Goal: Task Accomplishment & Management: Manage account settings

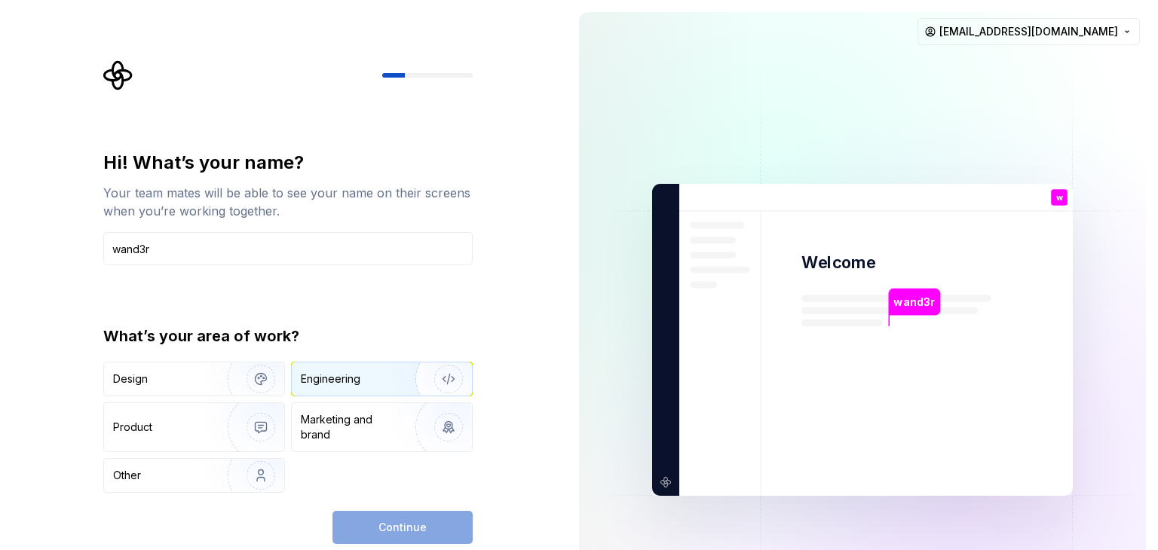
type input "wand3r"
click at [343, 375] on div "Engineering" at bounding box center [331, 379] width 60 height 15
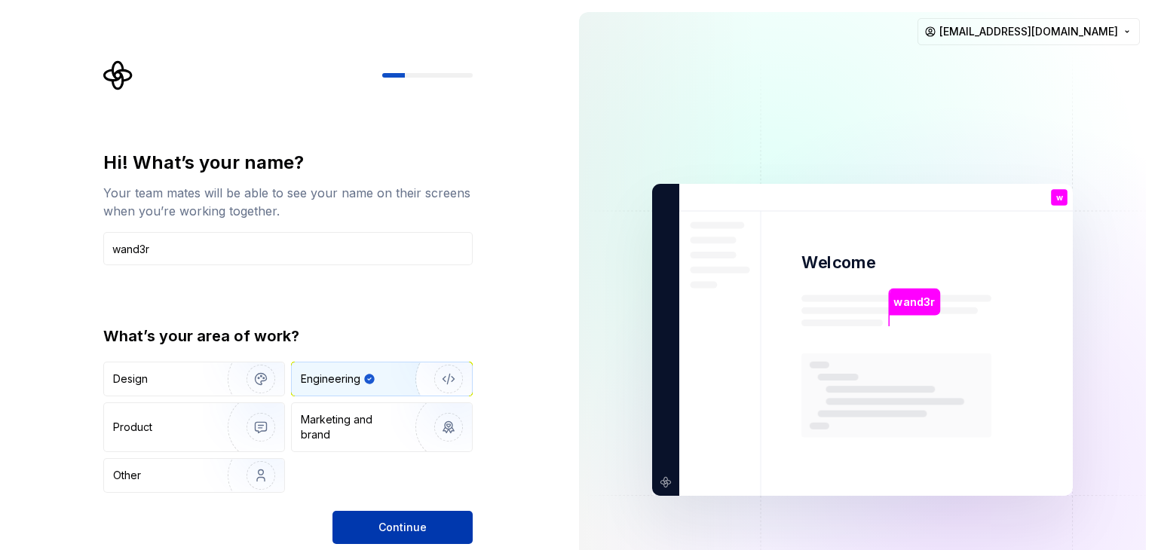
click at [391, 520] on span "Continue" at bounding box center [402, 527] width 48 height 15
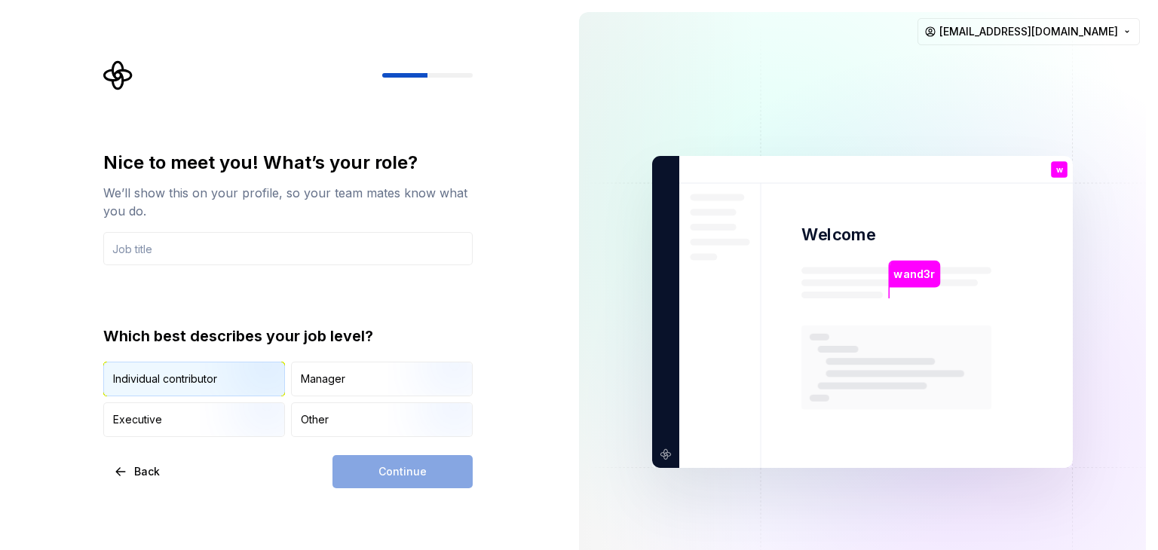
click at [237, 377] on img "button" at bounding box center [248, 397] width 96 height 101
click at [389, 467] on div "Continue" at bounding box center [402, 471] width 140 height 33
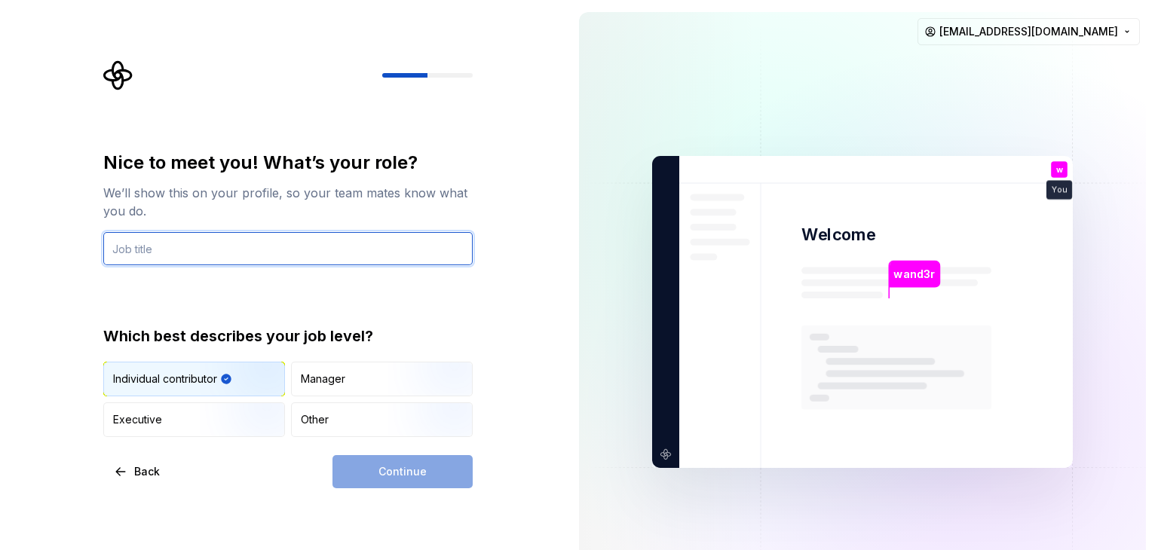
click at [172, 243] on input "text" at bounding box center [287, 248] width 369 height 33
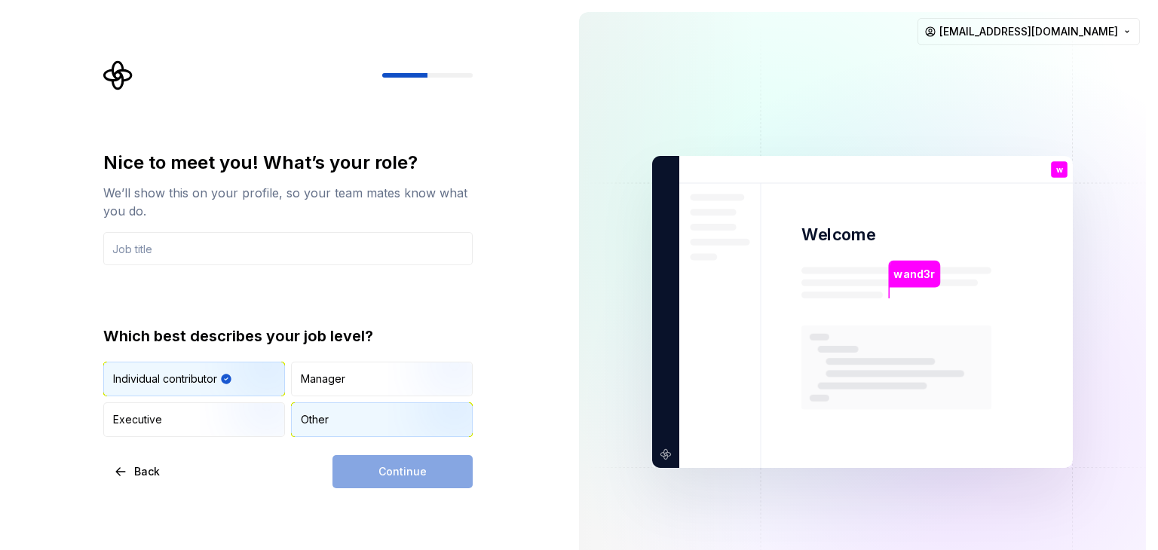
click at [338, 425] on div "Other" at bounding box center [382, 419] width 180 height 33
click at [197, 375] on div "Individual contributor" at bounding box center [165, 379] width 104 height 15
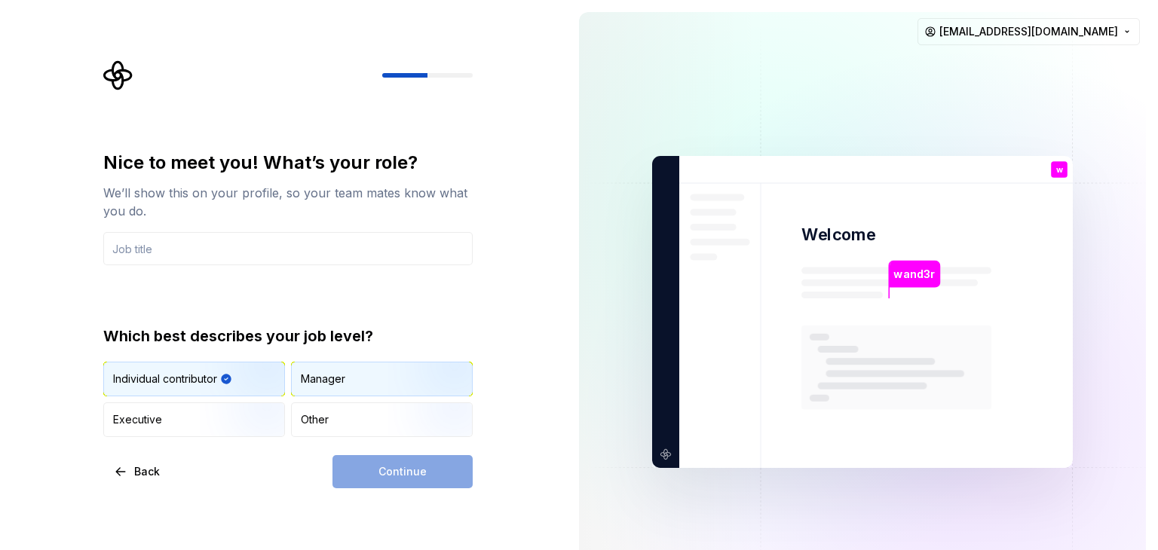
click at [347, 385] on div "Manager" at bounding box center [382, 378] width 180 height 33
click at [193, 388] on div "Individual contributor" at bounding box center [194, 378] width 180 height 33
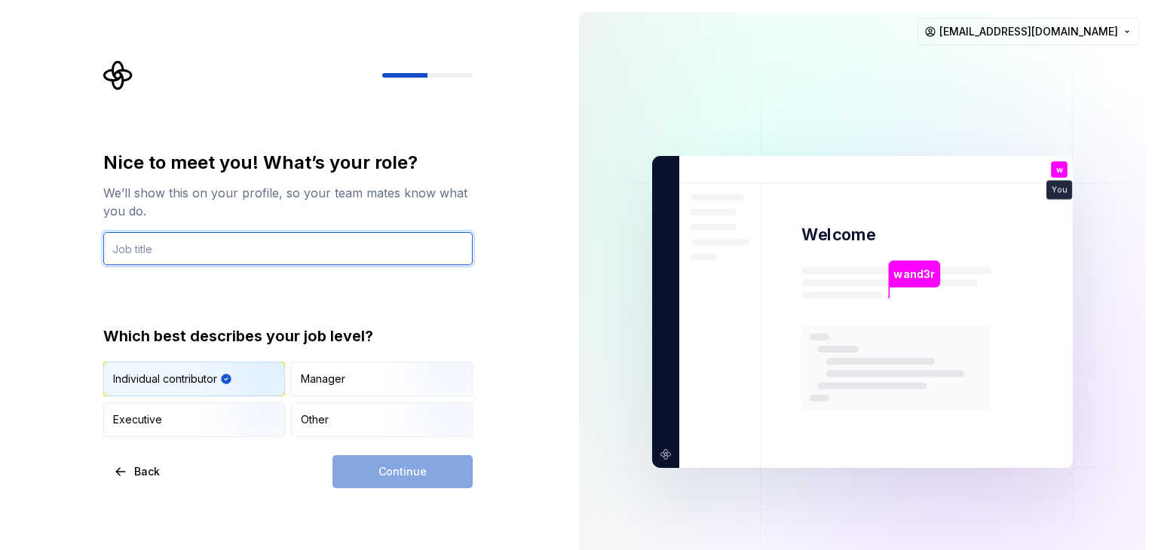
click at [181, 250] on input "text" at bounding box center [287, 248] width 369 height 33
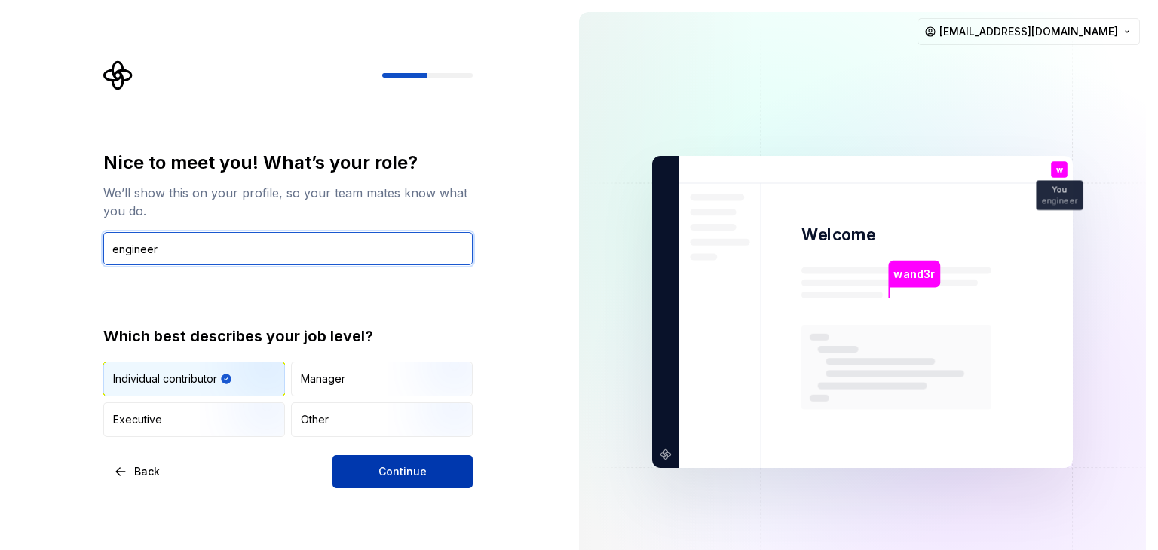
type input "engineer"
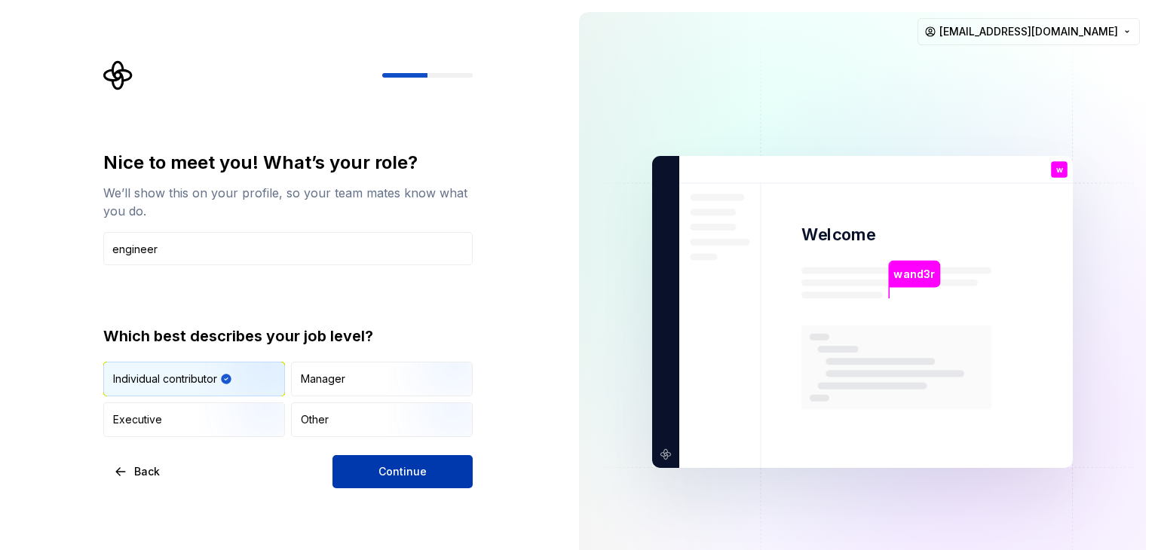
click at [383, 465] on span "Continue" at bounding box center [402, 471] width 48 height 15
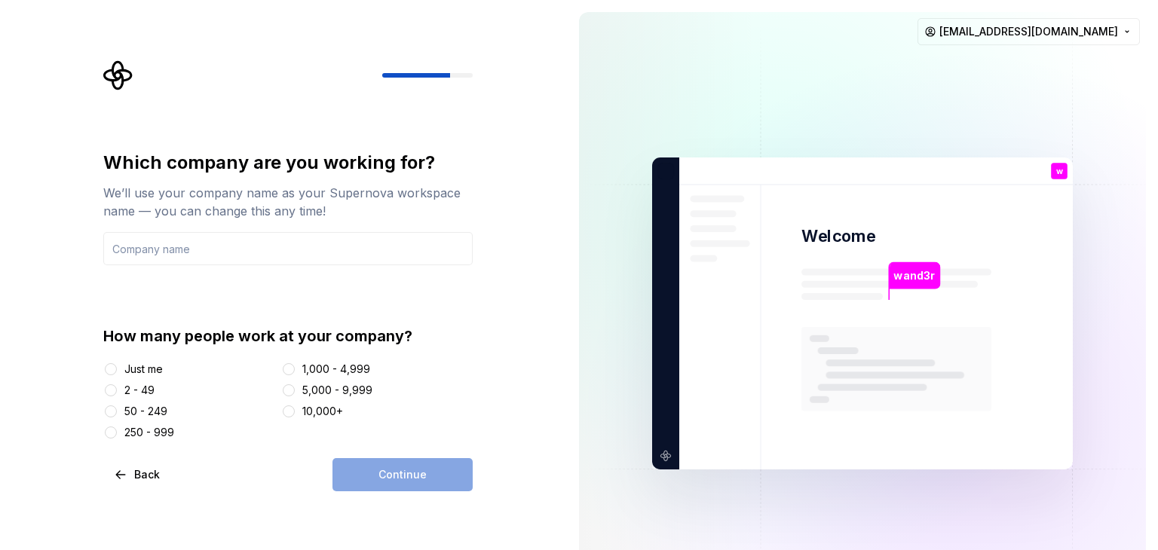
click at [143, 368] on div "Just me" at bounding box center [143, 369] width 38 height 15
click at [117, 368] on button "Just me" at bounding box center [111, 369] width 12 height 12
click at [378, 474] on div "Continue" at bounding box center [402, 474] width 140 height 33
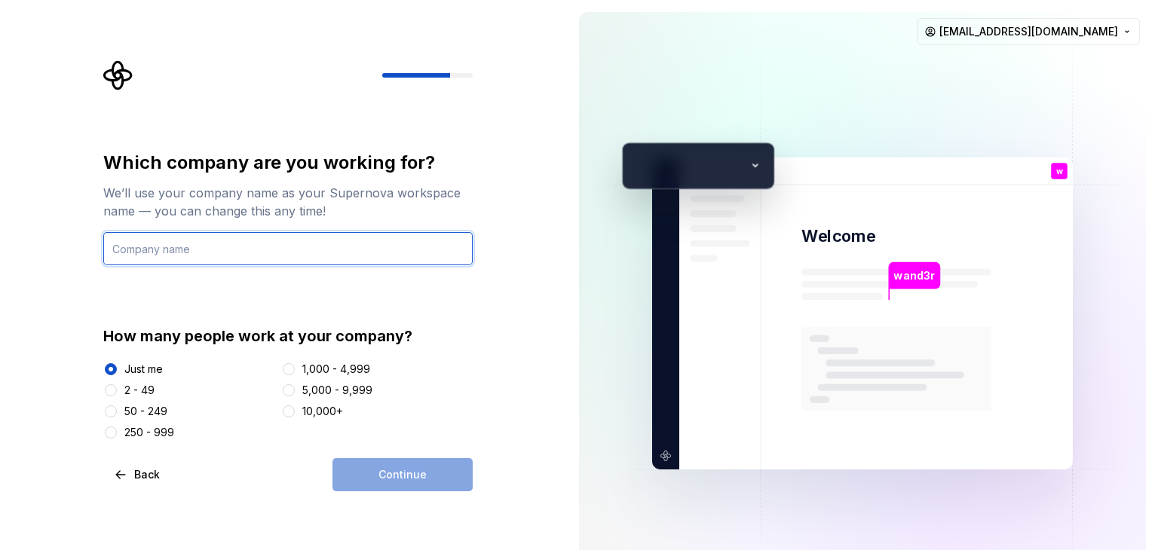
click at [167, 242] on input "text" at bounding box center [287, 248] width 369 height 33
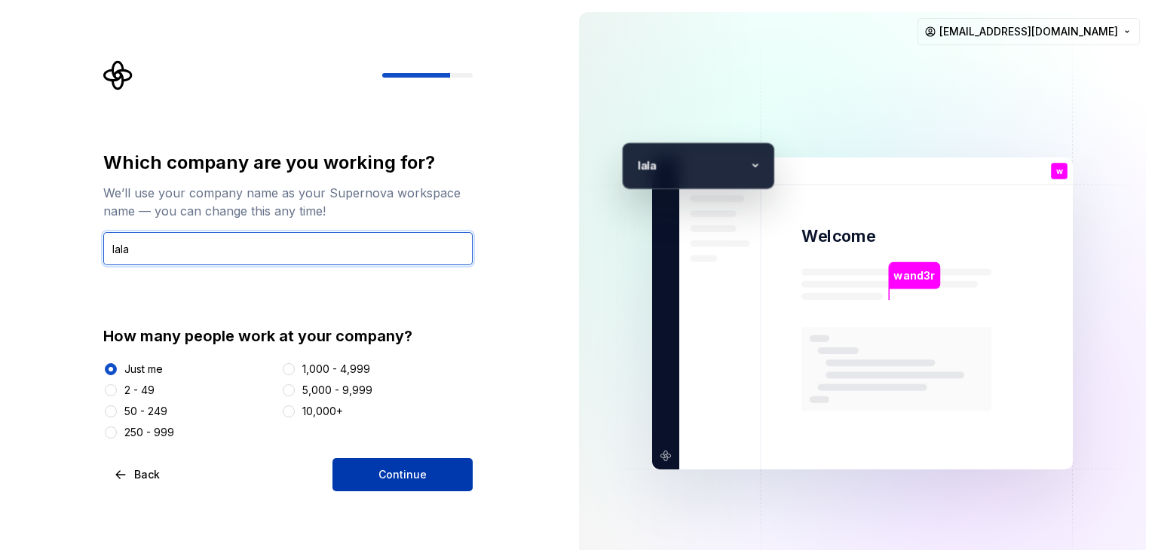
type input "lala"
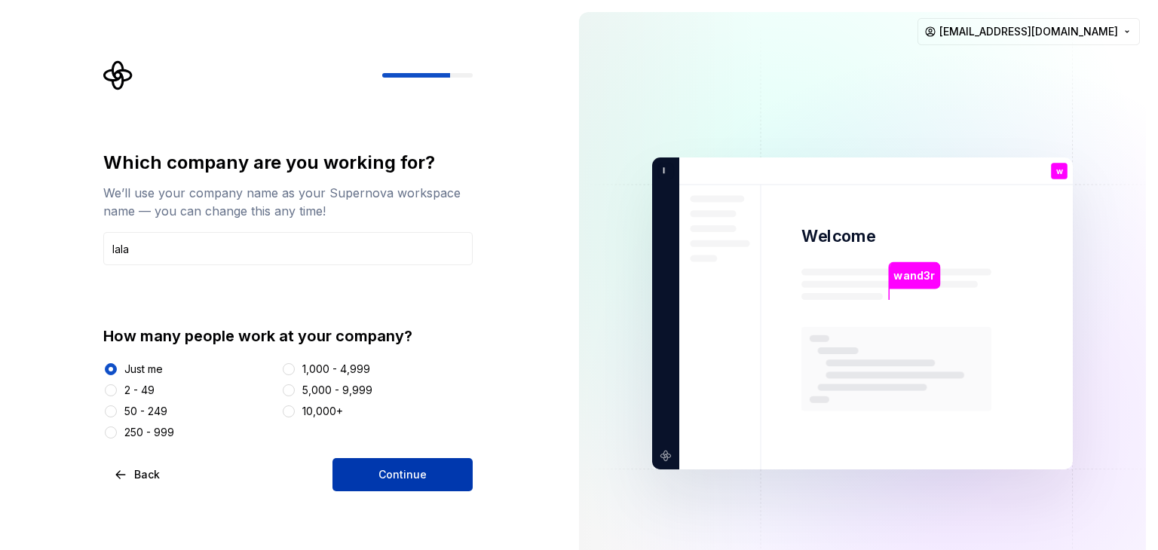
click at [368, 475] on button "Continue" at bounding box center [402, 474] width 140 height 33
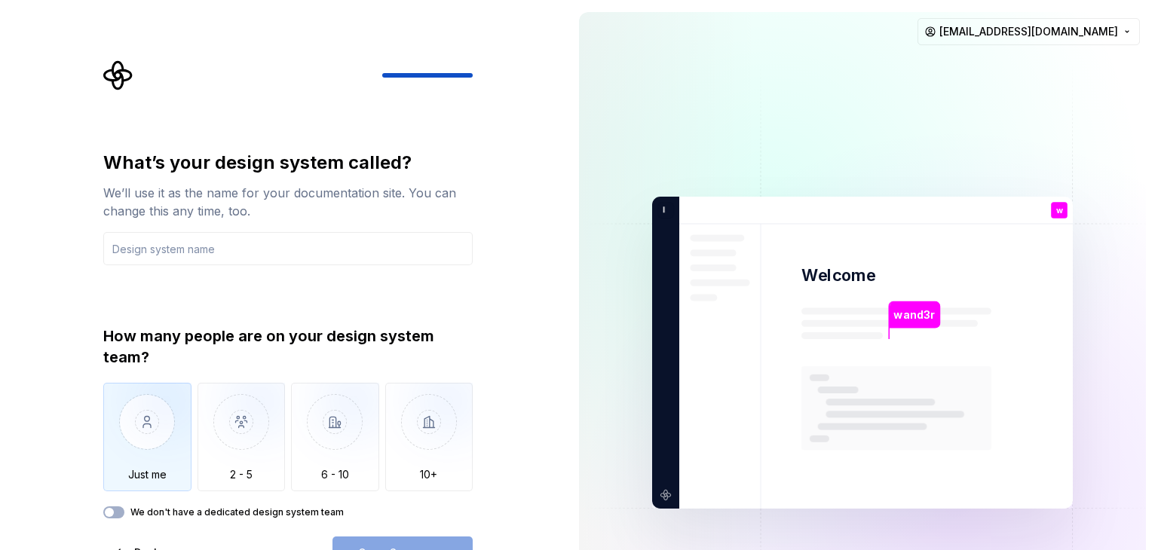
click at [167, 446] on img "button" at bounding box center [147, 433] width 88 height 101
click at [240, 507] on label "We don't have a dedicated design system team" at bounding box center [236, 512] width 213 height 12
click at [124, 507] on button "We don't have a dedicated design system team" at bounding box center [113, 512] width 21 height 12
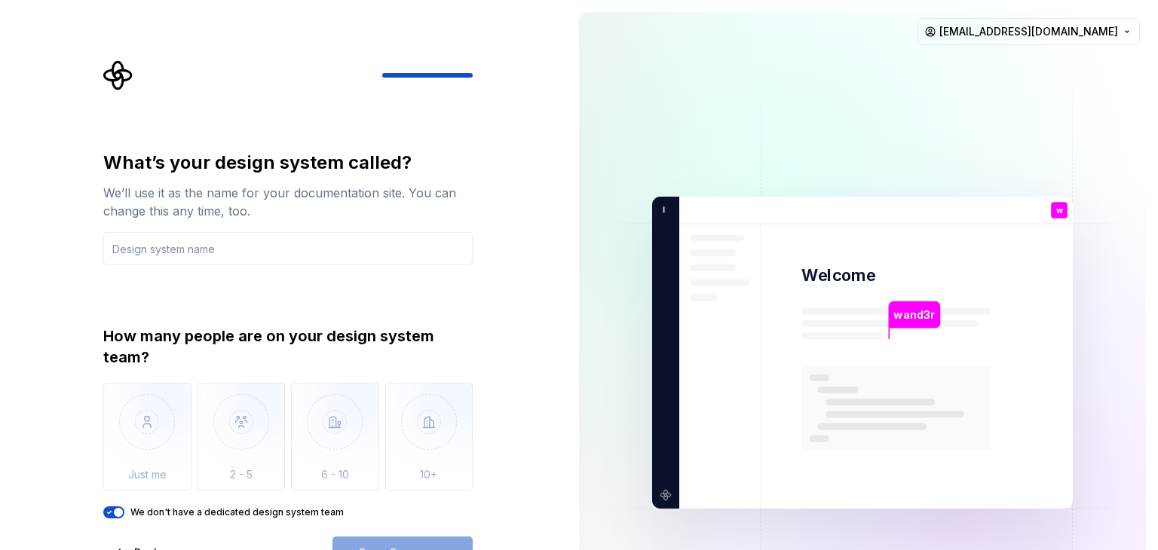
click at [109, 512] on icon "button" at bounding box center [110, 513] width 4 height 2
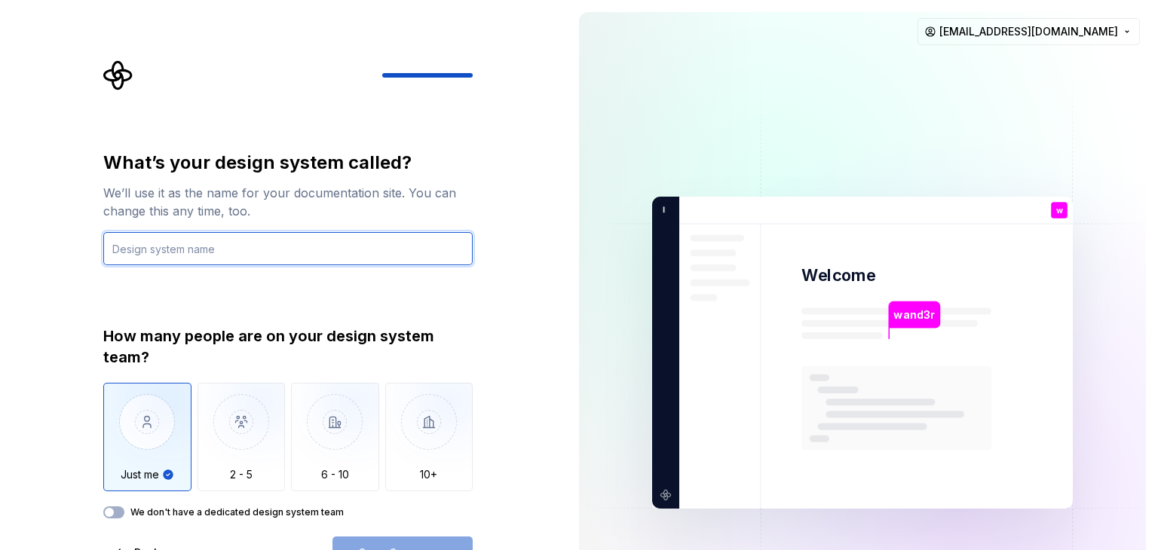
click at [228, 246] on input "text" at bounding box center [287, 248] width 369 height 33
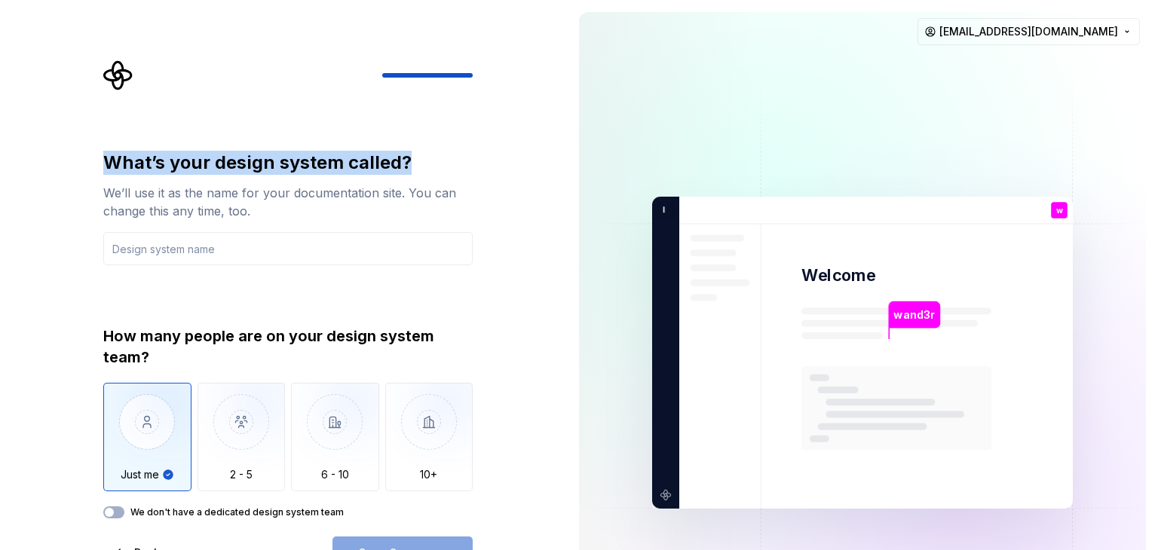
drag, startPoint x: 102, startPoint y: 164, endPoint x: 413, endPoint y: 158, distance: 310.5
click at [413, 158] on div "What’s your design system called? We’ll use it as the name for your documentati…" at bounding box center [292, 314] width 396 height 509
click at [403, 131] on div at bounding box center [403, 131] width 0 height 0
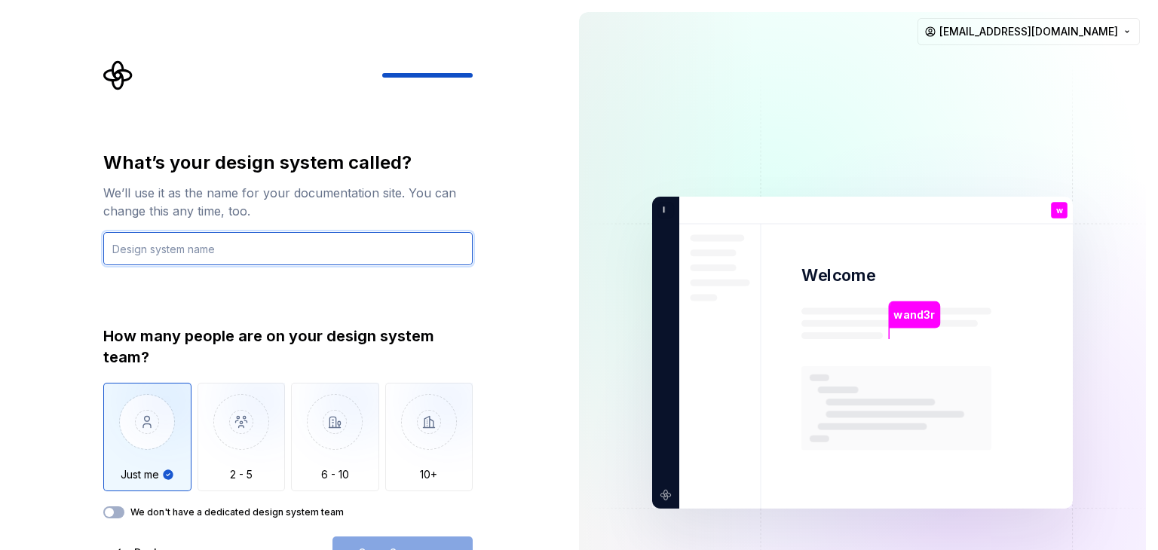
click at [425, 244] on input "text" at bounding box center [287, 248] width 369 height 33
type input "Figma"
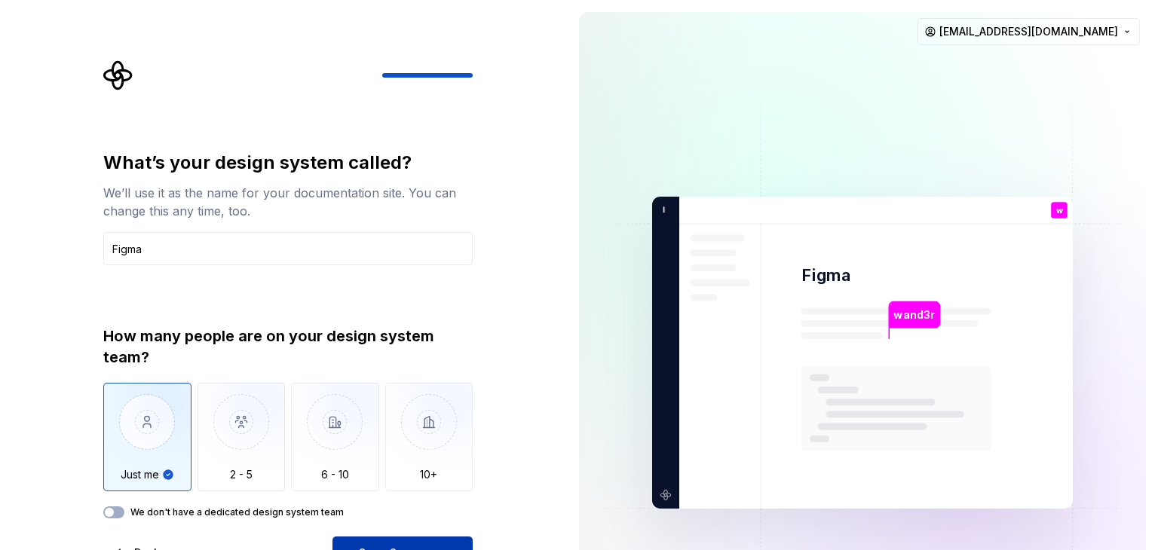
click at [405, 537] on button "Open Supernova" at bounding box center [402, 553] width 140 height 33
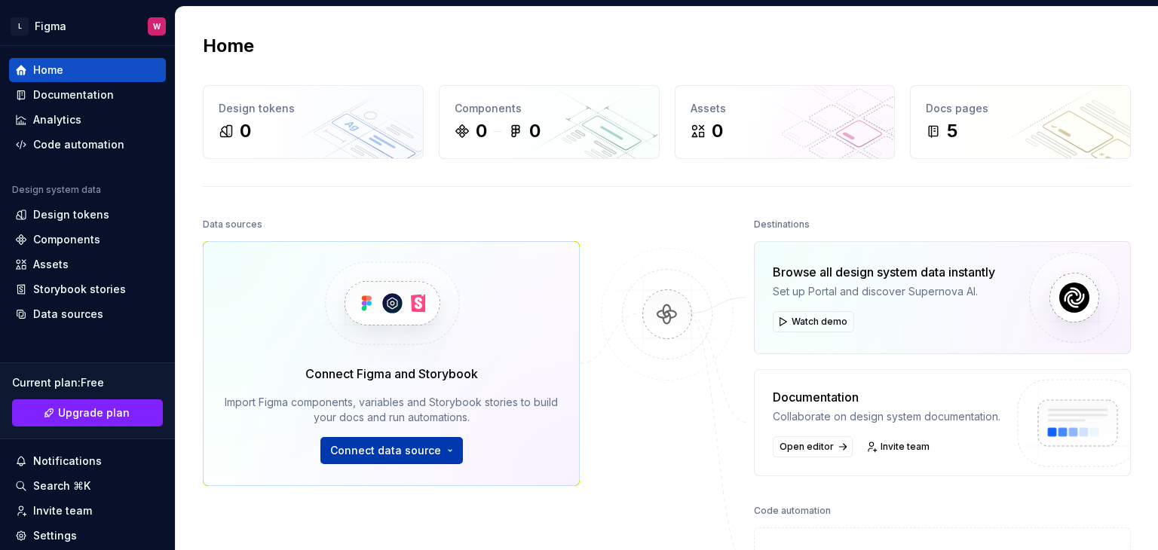
click at [395, 447] on span "Connect data source" at bounding box center [385, 450] width 111 height 15
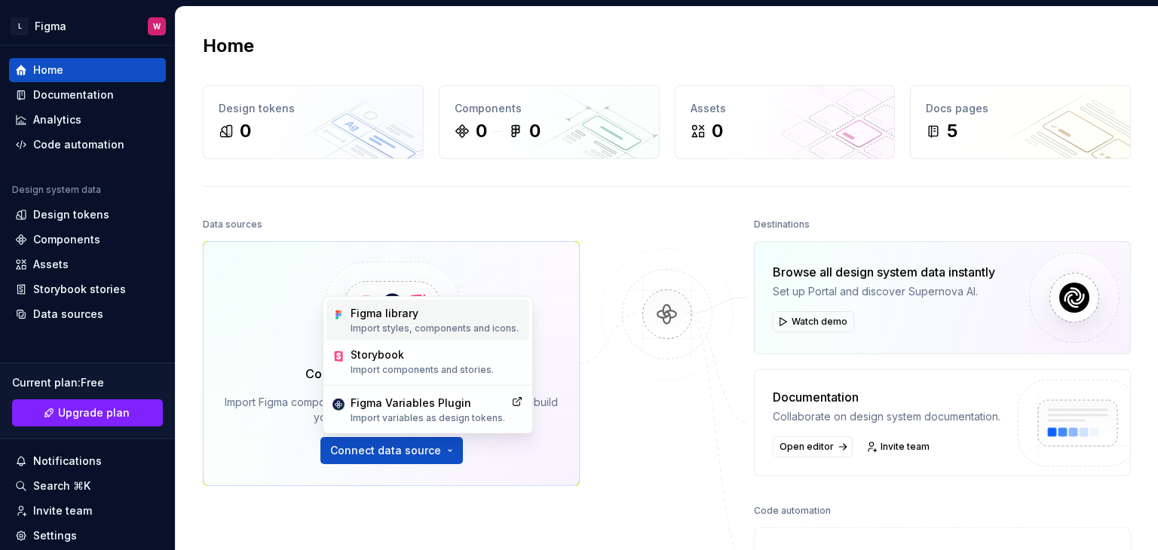
click at [442, 331] on p "Import styles, components and icons." at bounding box center [434, 329] width 168 height 12
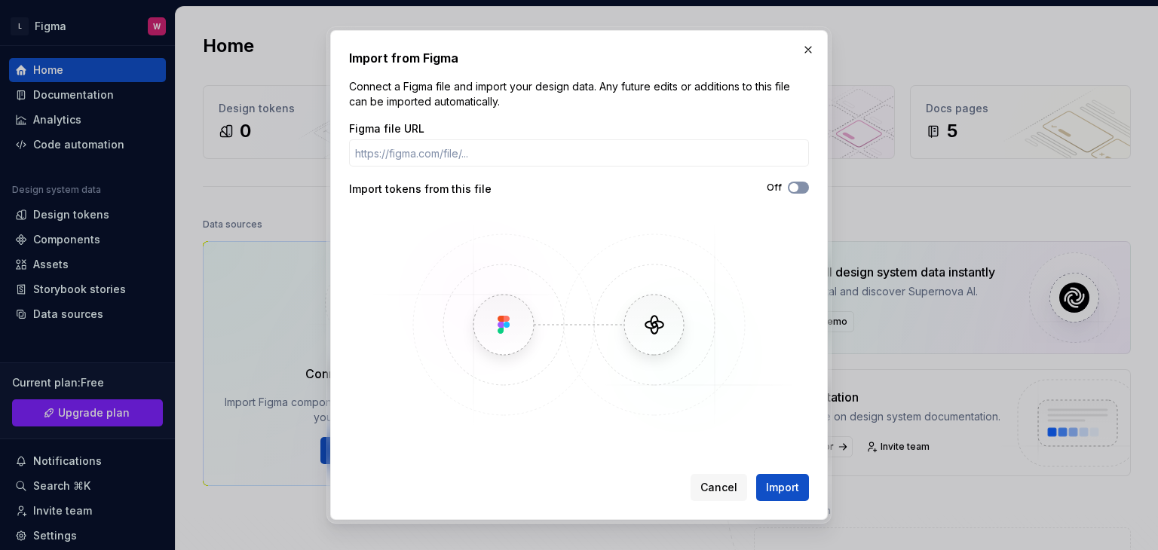
click at [799, 188] on icon "button" at bounding box center [794, 187] width 12 height 9
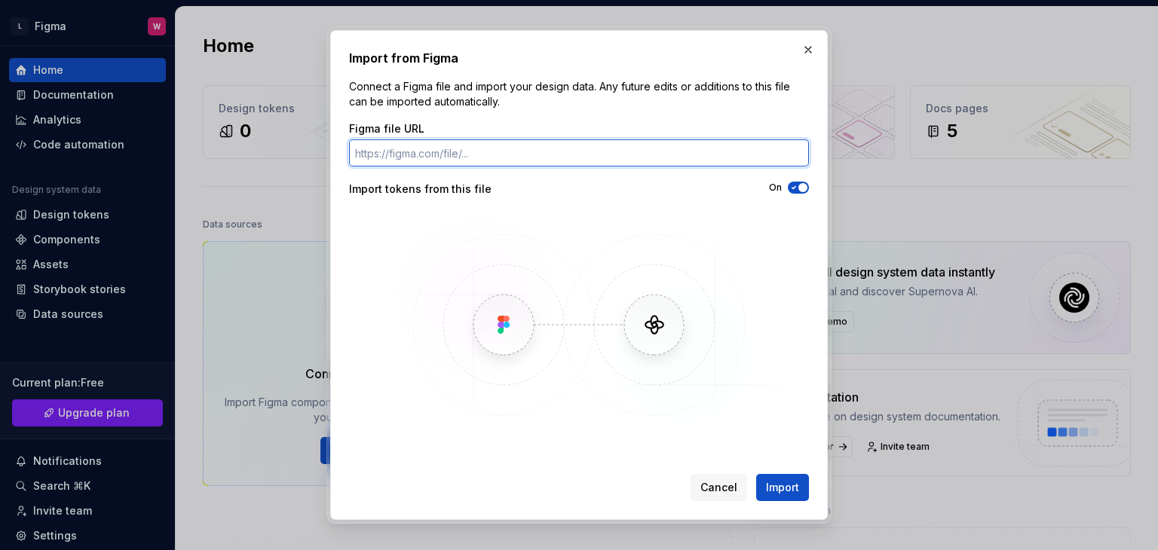
click at [486, 151] on input "Figma file URL" at bounding box center [579, 152] width 460 height 27
paste input "[URL][DOMAIN_NAME]"
type input "[URL][DOMAIN_NAME]"
paste input "[URL][DOMAIN_NAME]"
type input "[URL][DOMAIN_NAME]"
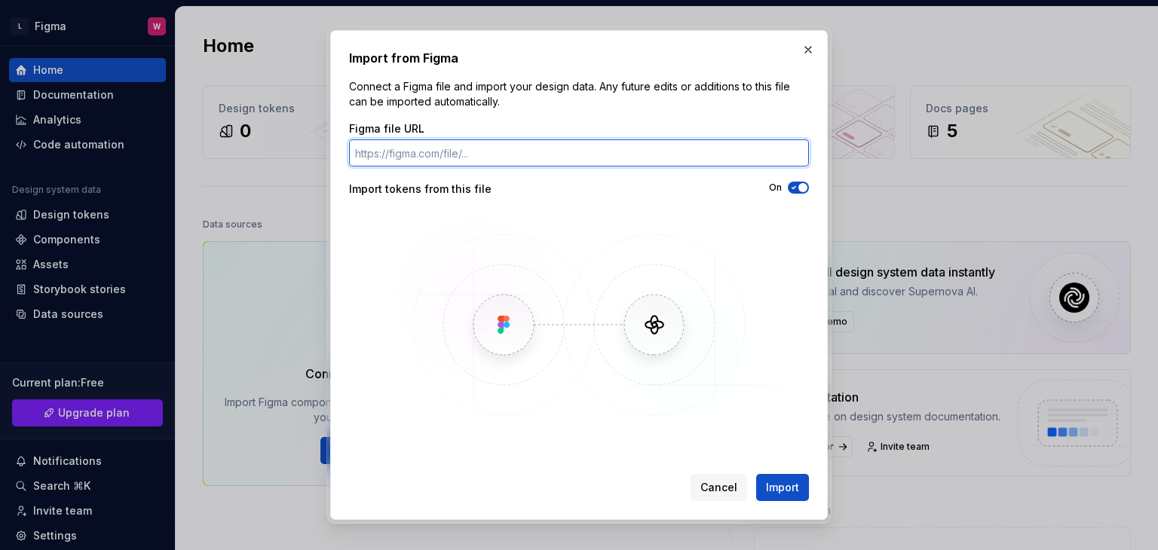
paste input "[URL][DOMAIN_NAME]"
type input "[URL][DOMAIN_NAME]"
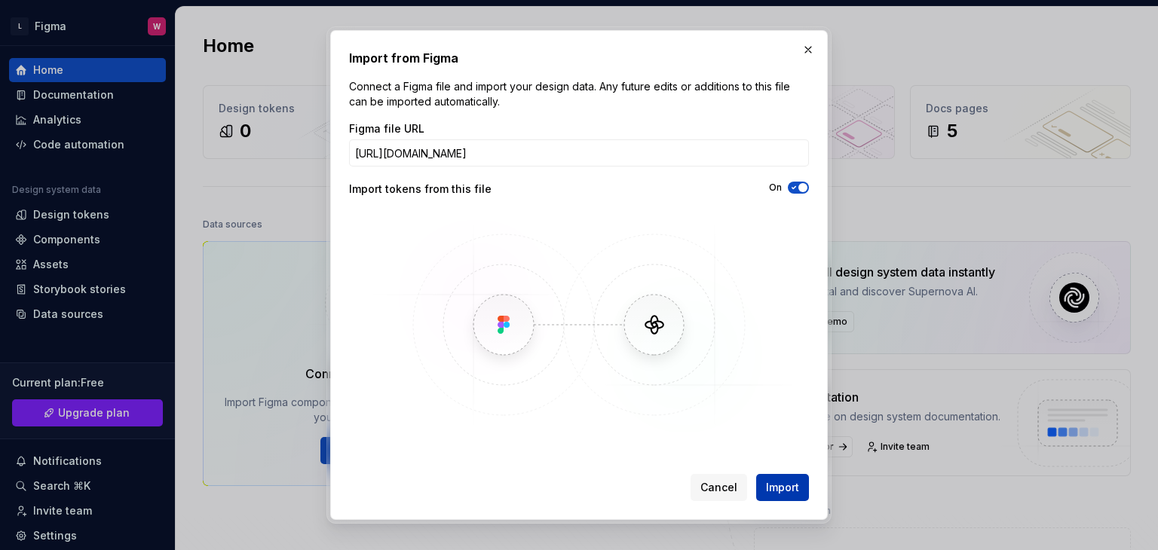
click at [790, 488] on span "Import" at bounding box center [782, 487] width 33 height 15
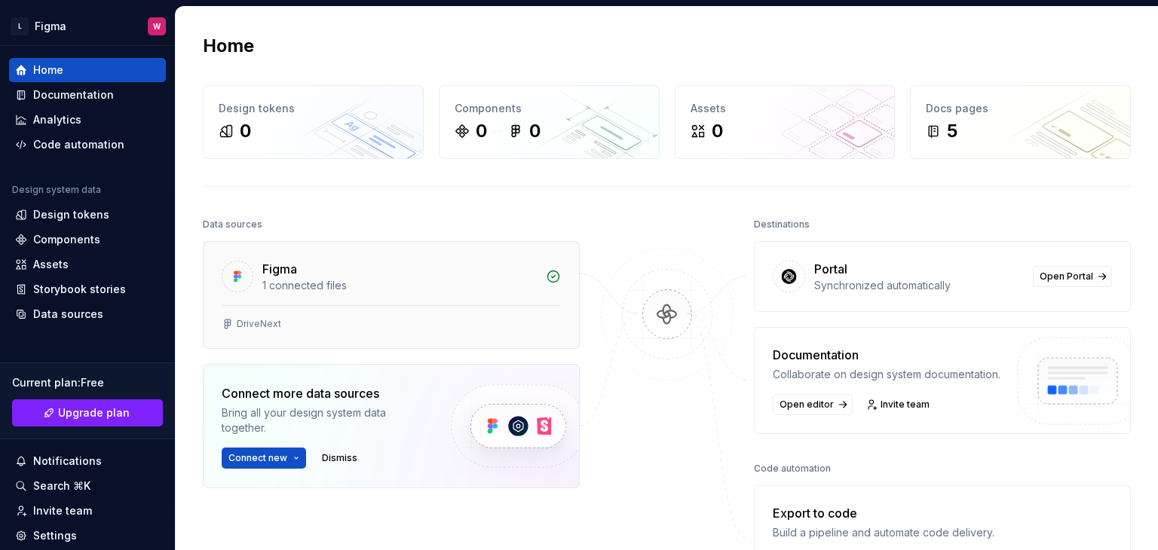
click at [386, 290] on div "1 connected files" at bounding box center [399, 285] width 274 height 15
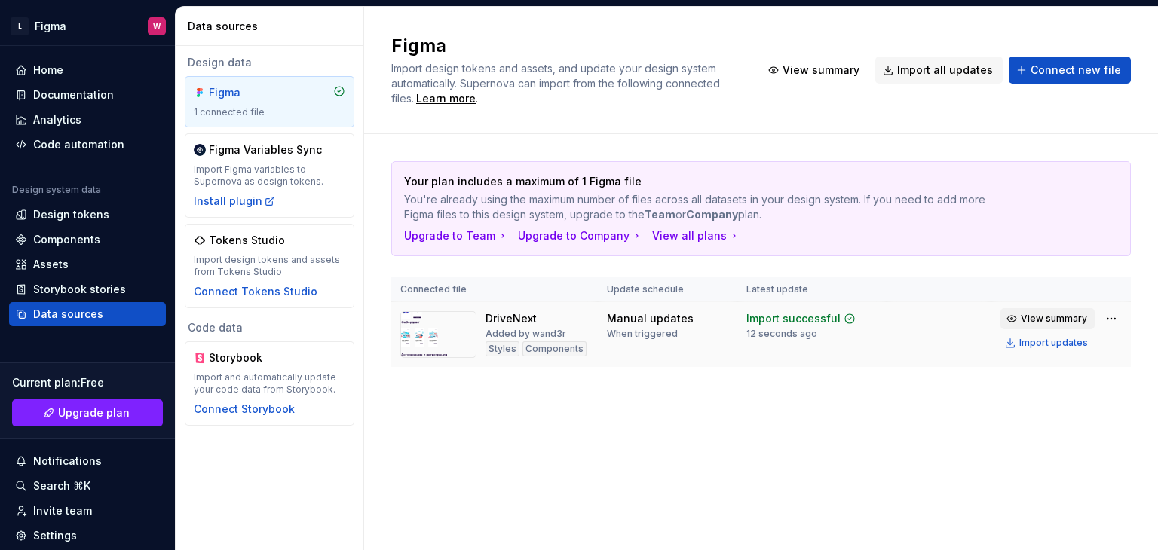
click at [1028, 308] on button "View summary" at bounding box center [1047, 318] width 94 height 21
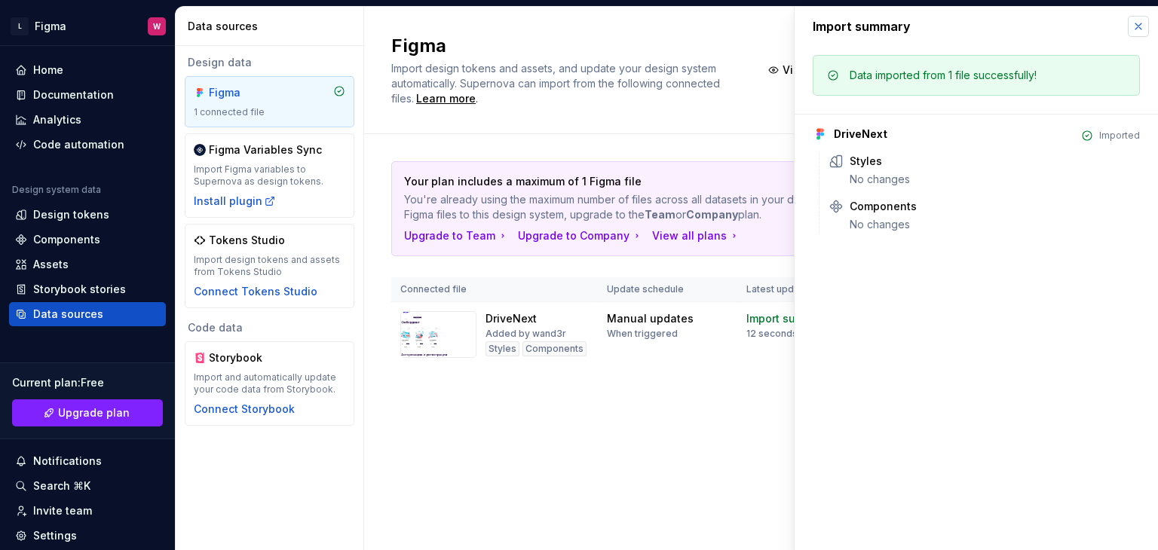
click at [1137, 28] on button "button" at bounding box center [1137, 26] width 21 height 21
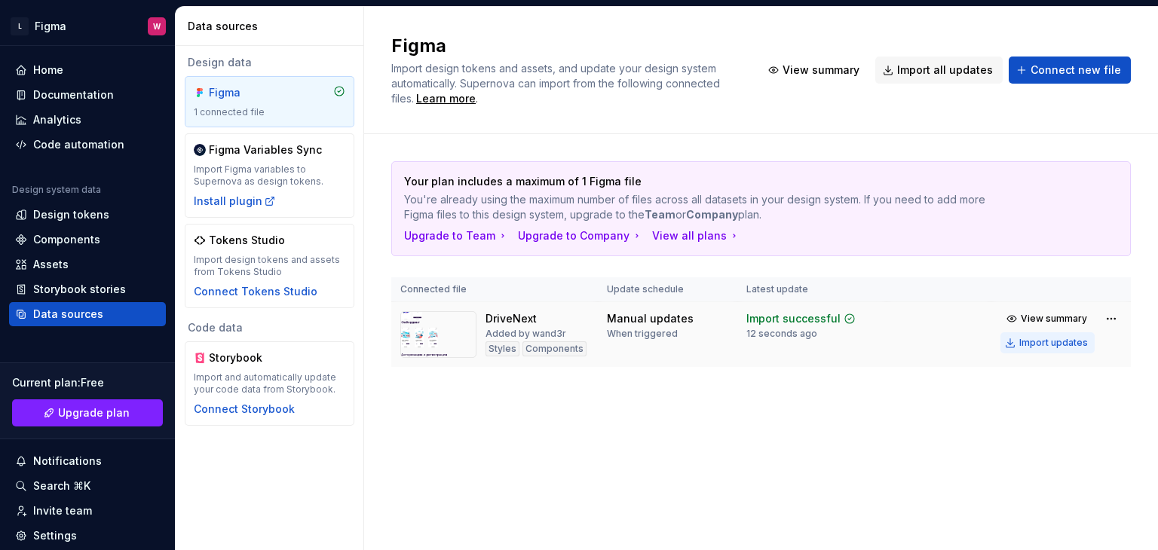
click at [1024, 346] on div "Import updates" at bounding box center [1053, 343] width 69 height 12
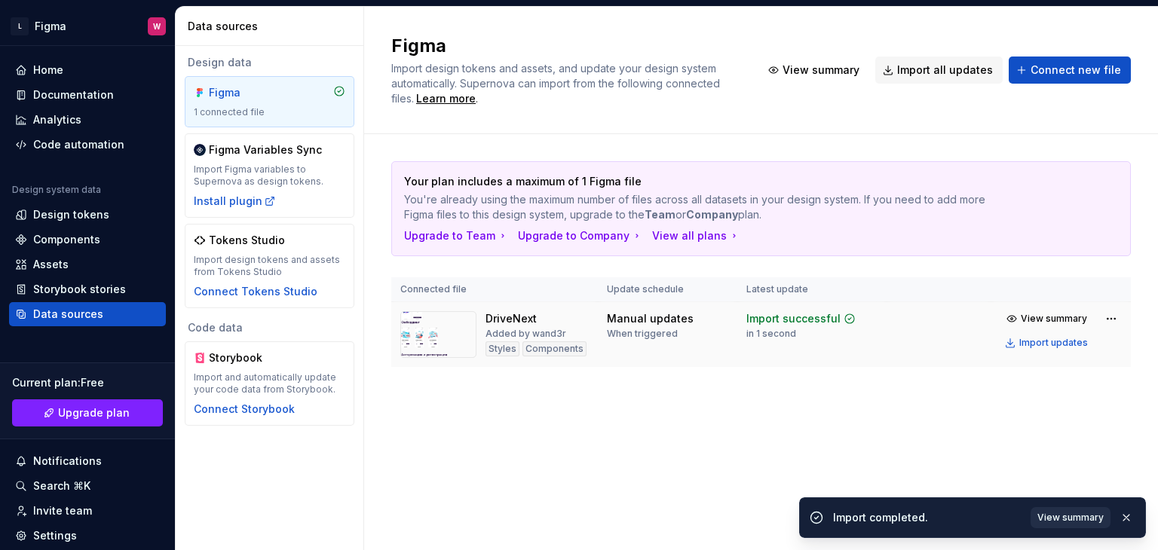
click at [1051, 512] on span "View summary" at bounding box center [1070, 518] width 66 height 12
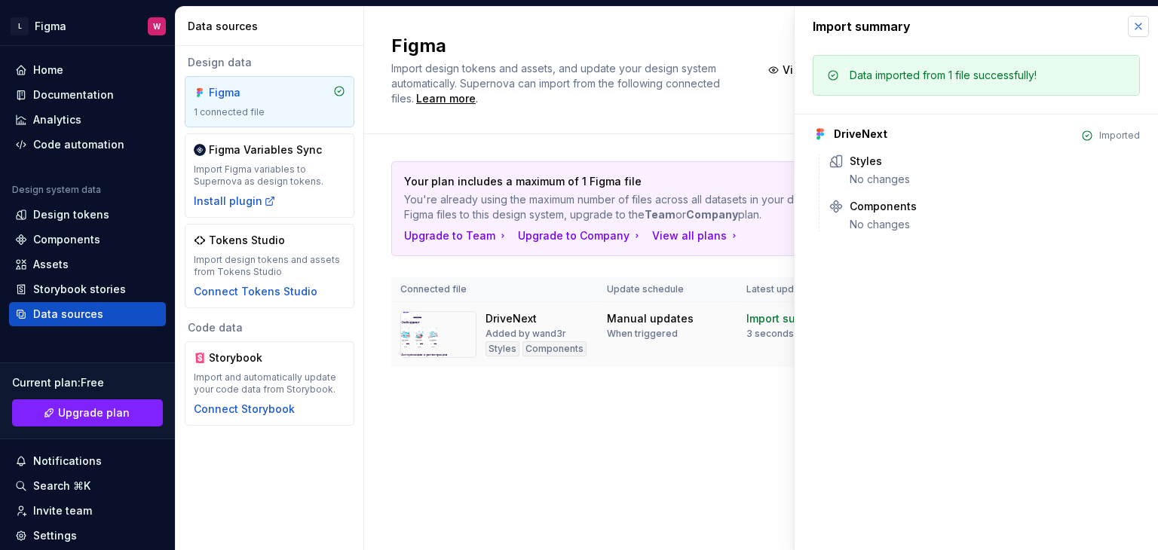
click at [1130, 22] on button "button" at bounding box center [1137, 26] width 21 height 21
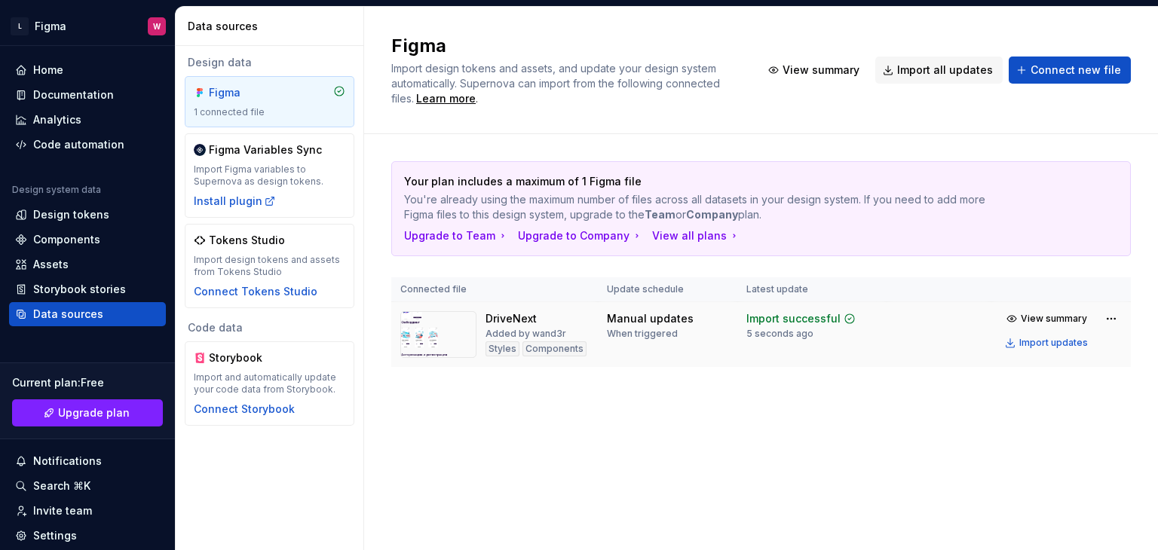
click at [489, 333] on div "Added by wand3r" at bounding box center [525, 334] width 81 height 12
click at [454, 335] on img at bounding box center [438, 334] width 76 height 47
click at [479, 362] on td "DriveNext Added by wand3r Styles Components" at bounding box center [494, 335] width 206 height 66
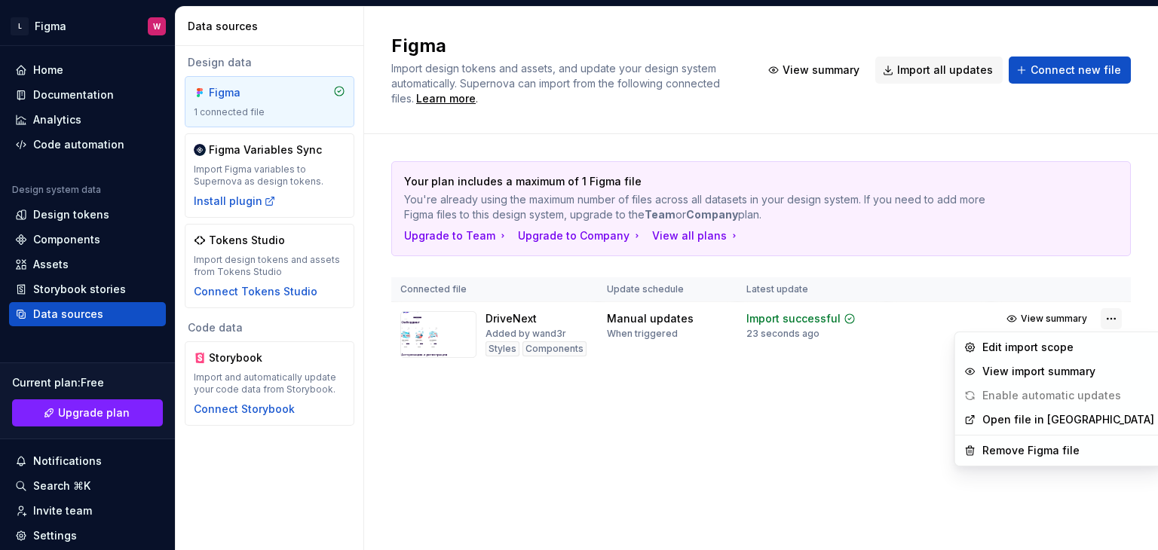
click at [1101, 322] on html "L Figma W Home Documentation Analytics Code automation Design system data Desig…" at bounding box center [579, 275] width 1158 height 550
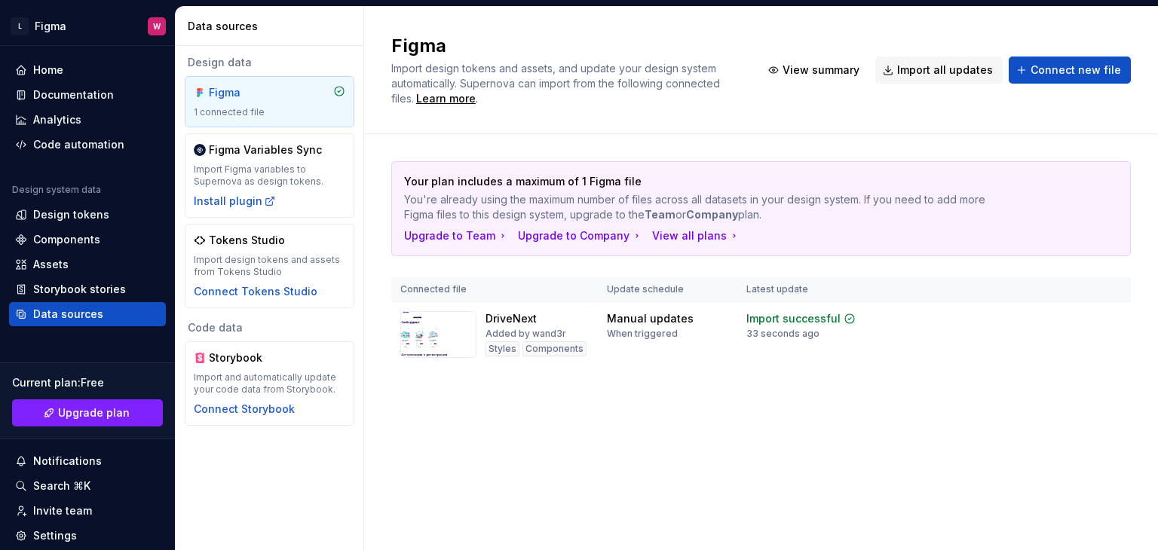
click at [797, 75] on html "L Figma W Home Documentation Analytics Code automation Design system data Desig…" at bounding box center [579, 275] width 1158 height 550
click at [797, 75] on span "View summary" at bounding box center [820, 70] width 77 height 15
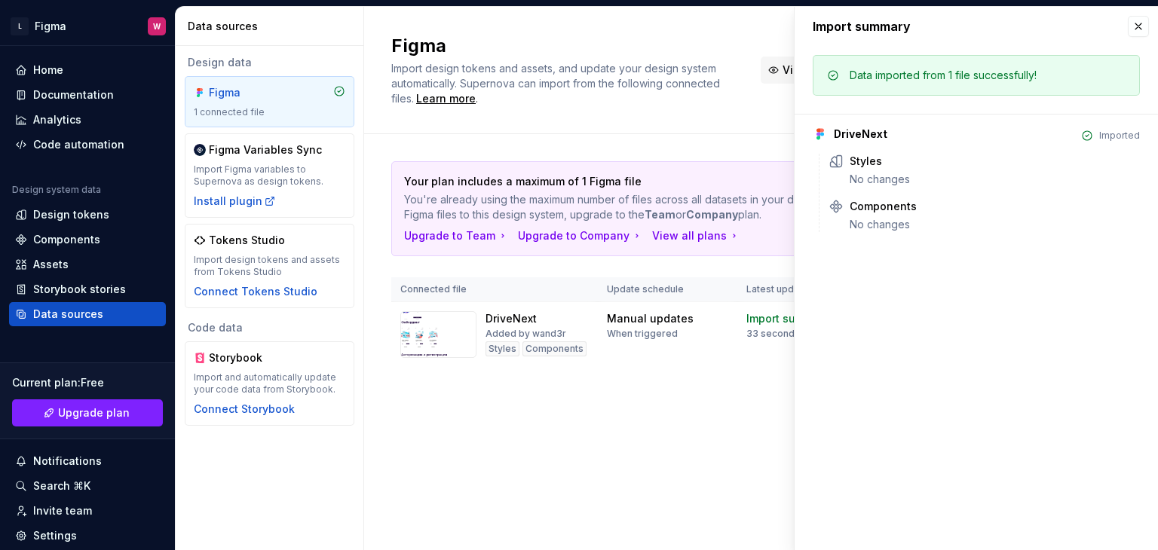
click at [787, 69] on button "View summary" at bounding box center [814, 70] width 109 height 27
click at [944, 158] on div "Styles" at bounding box center [994, 161] width 290 height 15
click at [889, 163] on icon at bounding box center [891, 161] width 12 height 12
click at [1145, 25] on button "button" at bounding box center [1137, 26] width 21 height 21
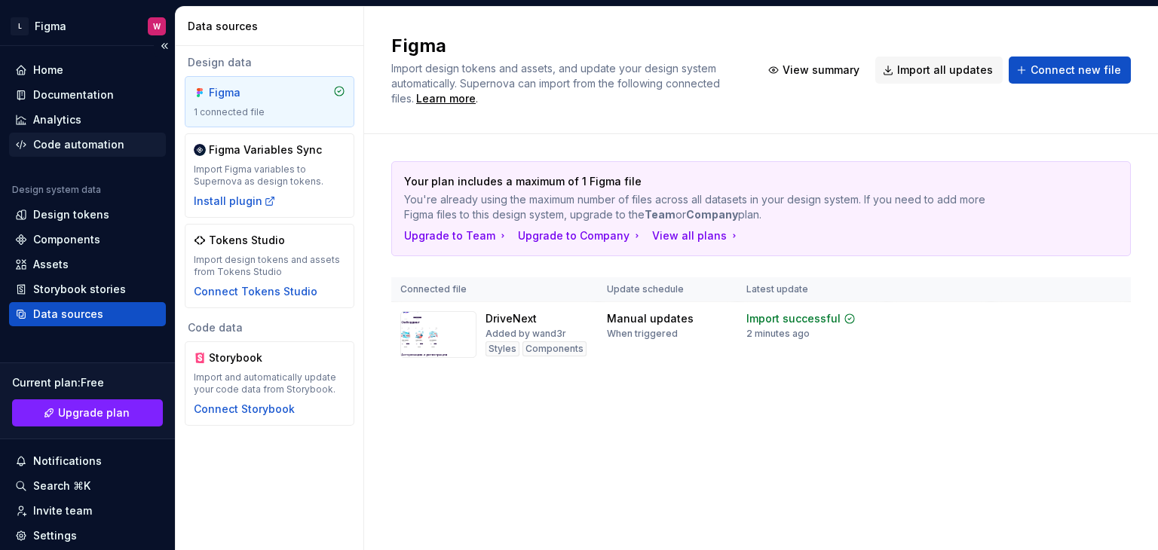
click at [65, 141] on div "Code automation" at bounding box center [78, 144] width 91 height 15
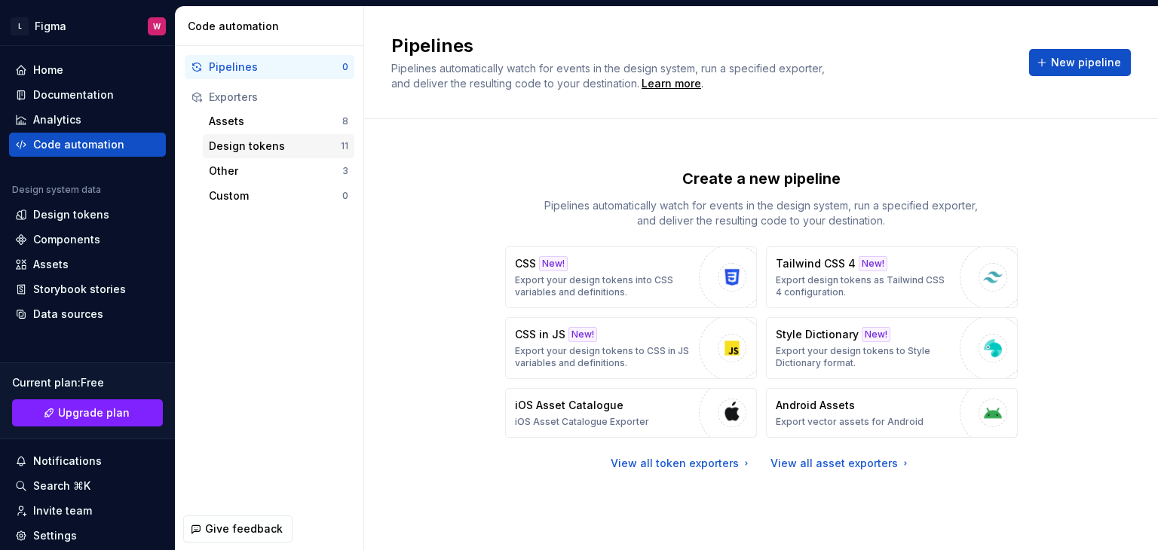
click at [278, 145] on div "Design tokens" at bounding box center [275, 146] width 132 height 15
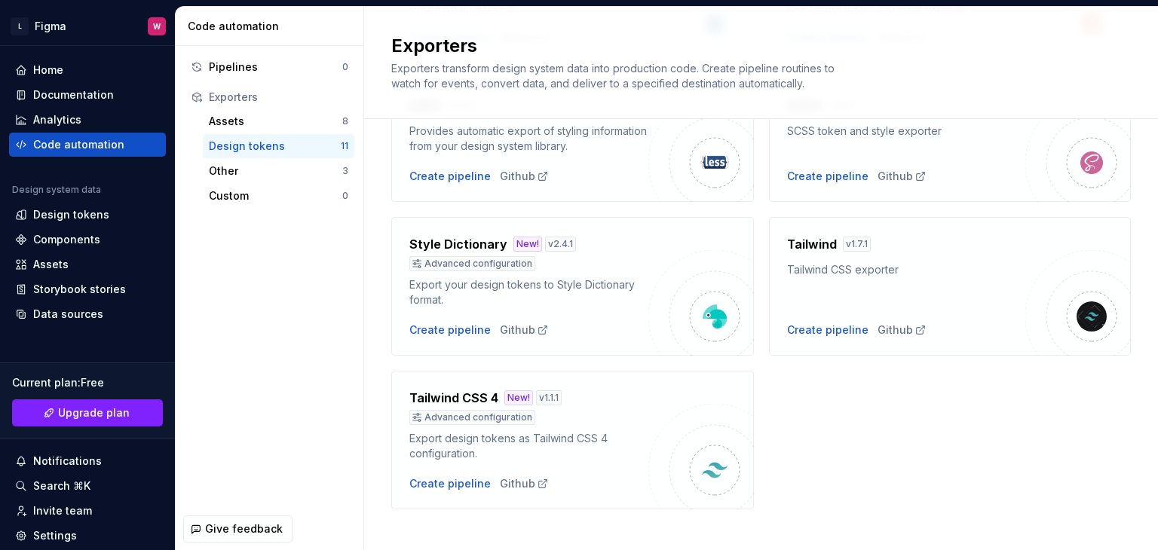
scroll to position [552, 0]
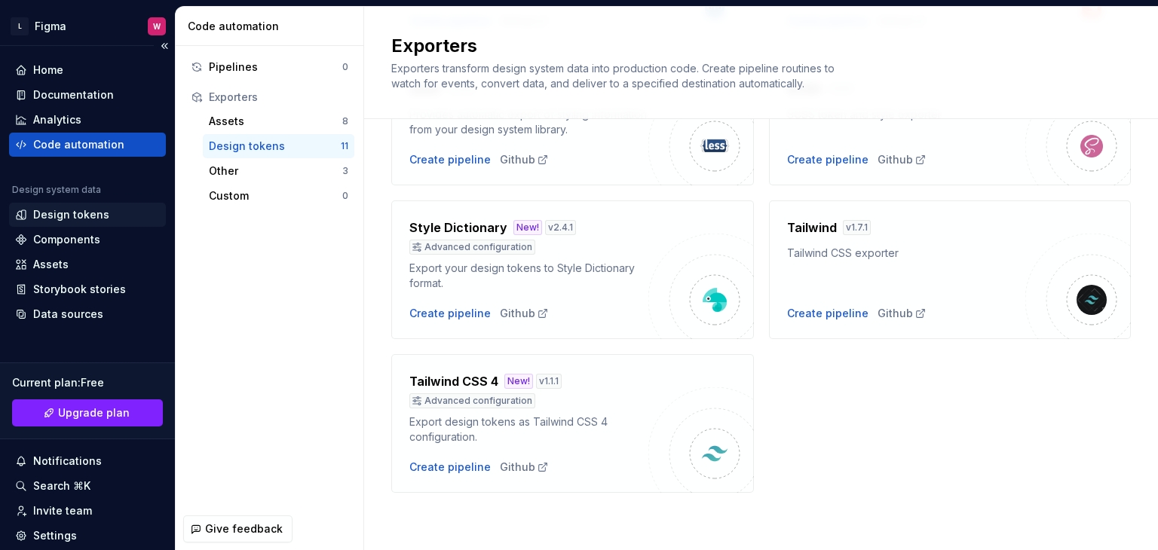
click at [93, 212] on div "Design tokens" at bounding box center [71, 214] width 76 height 15
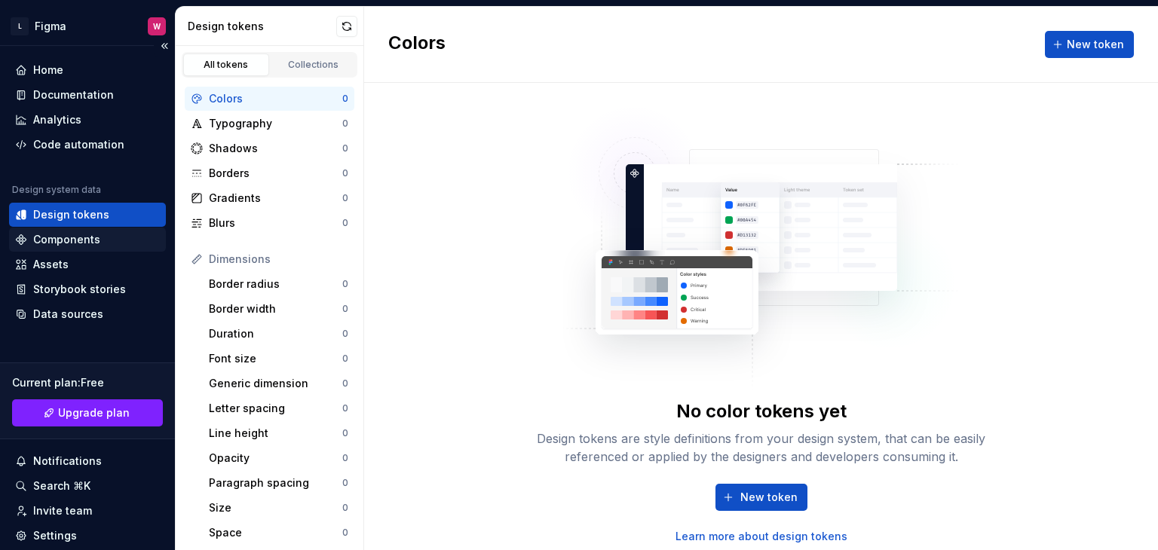
click at [84, 245] on div "Components" at bounding box center [66, 239] width 67 height 15
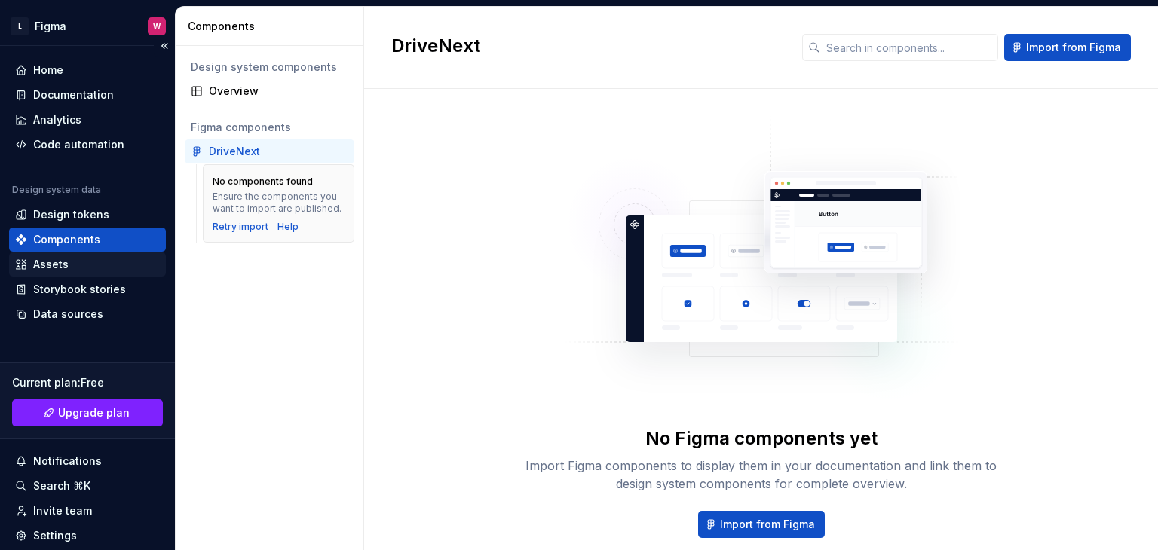
click at [85, 275] on div "Assets" at bounding box center [87, 264] width 157 height 24
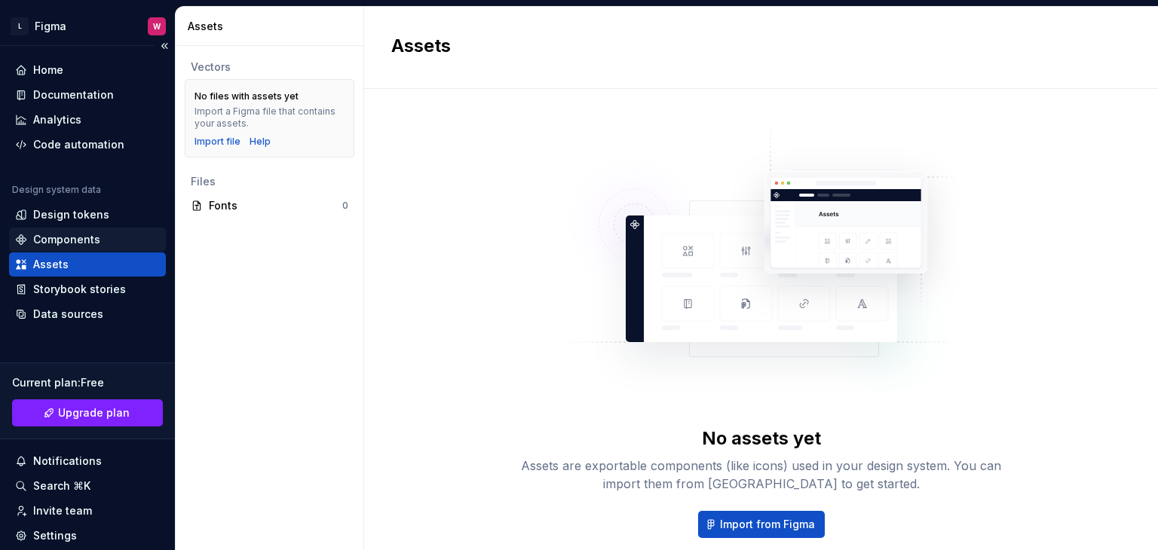
click at [63, 243] on div "Components" at bounding box center [66, 239] width 67 height 15
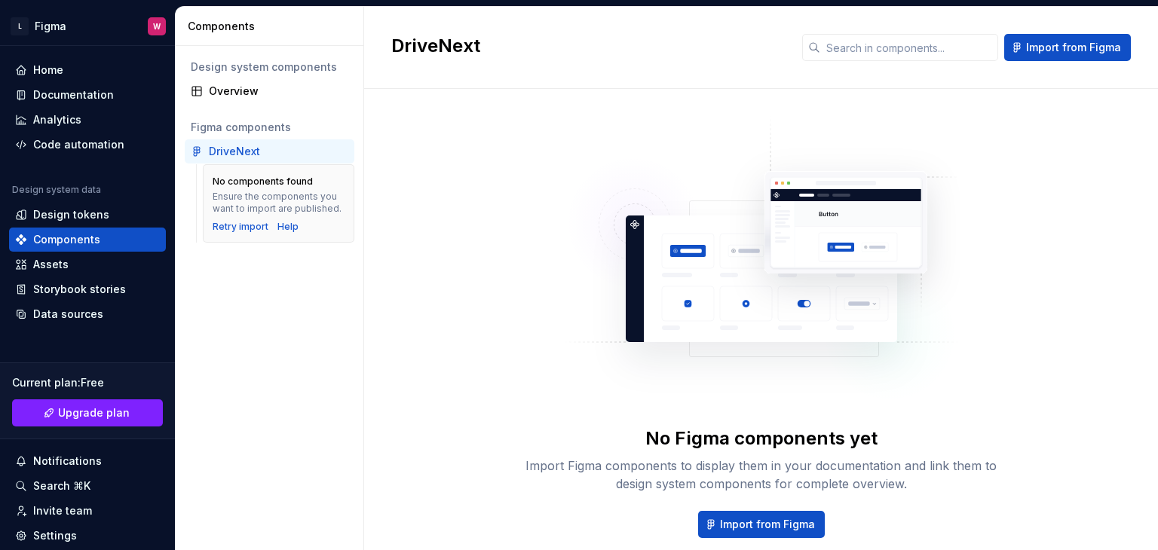
scroll to position [78, 0]
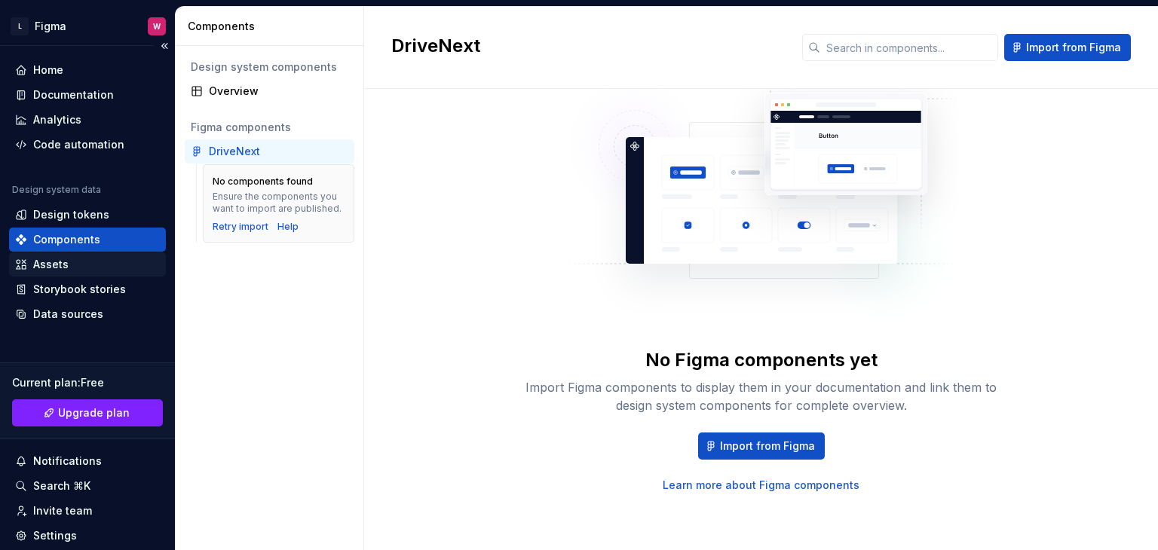
click at [106, 269] on div "Assets" at bounding box center [87, 264] width 145 height 15
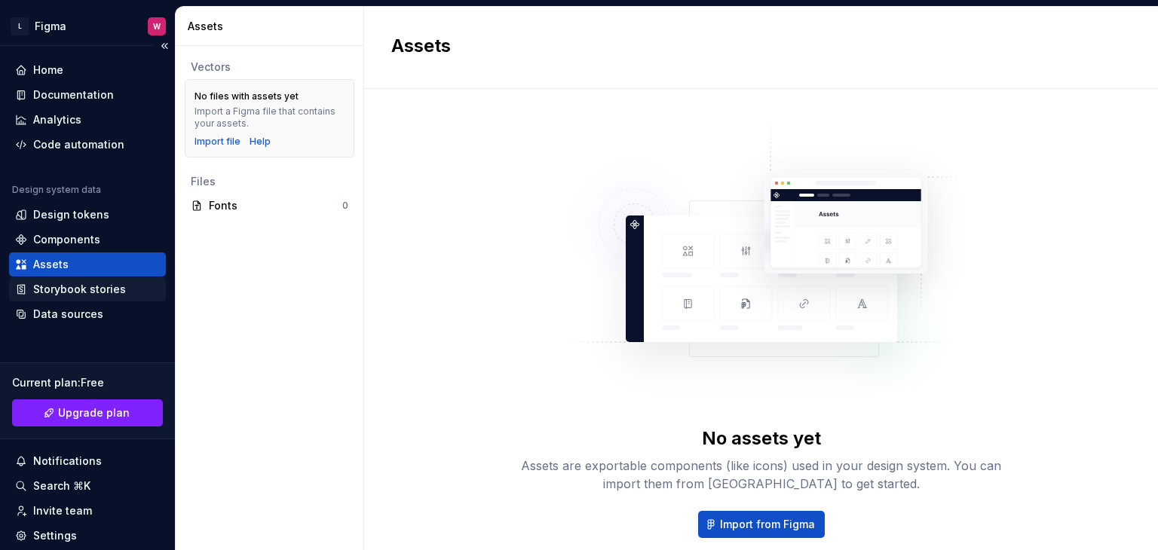
click at [93, 292] on div "Storybook stories" at bounding box center [79, 289] width 93 height 15
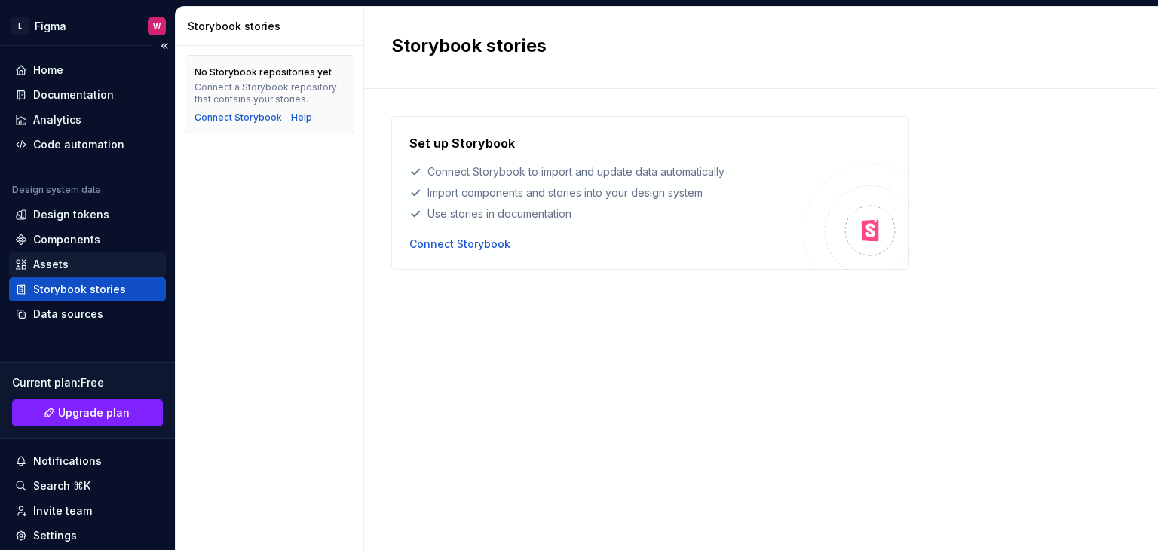
click at [73, 274] on div "Assets" at bounding box center [87, 264] width 157 height 24
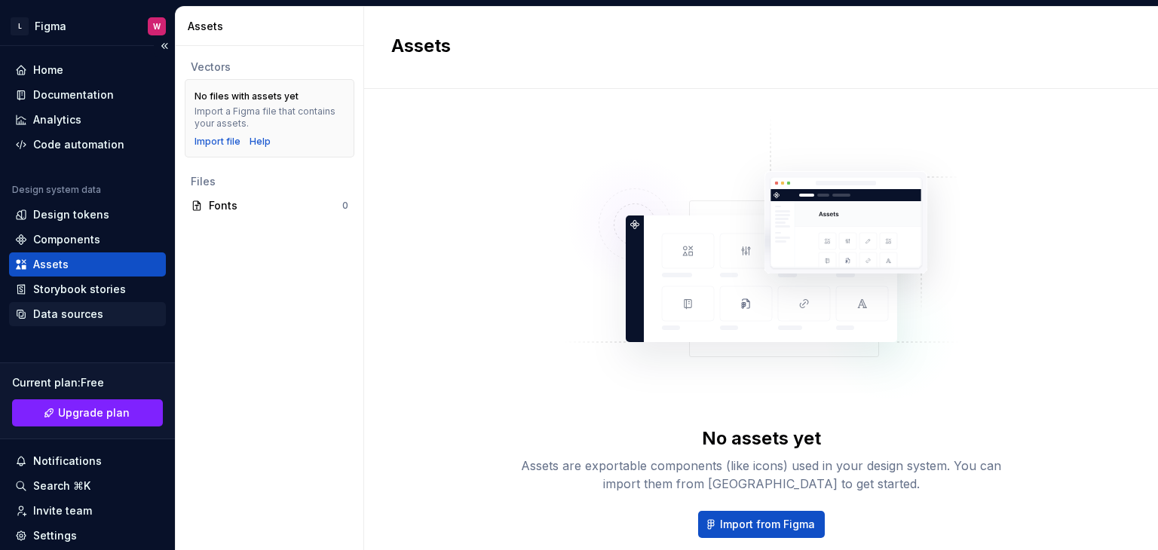
click at [63, 302] on div "Data sources" at bounding box center [87, 314] width 157 height 24
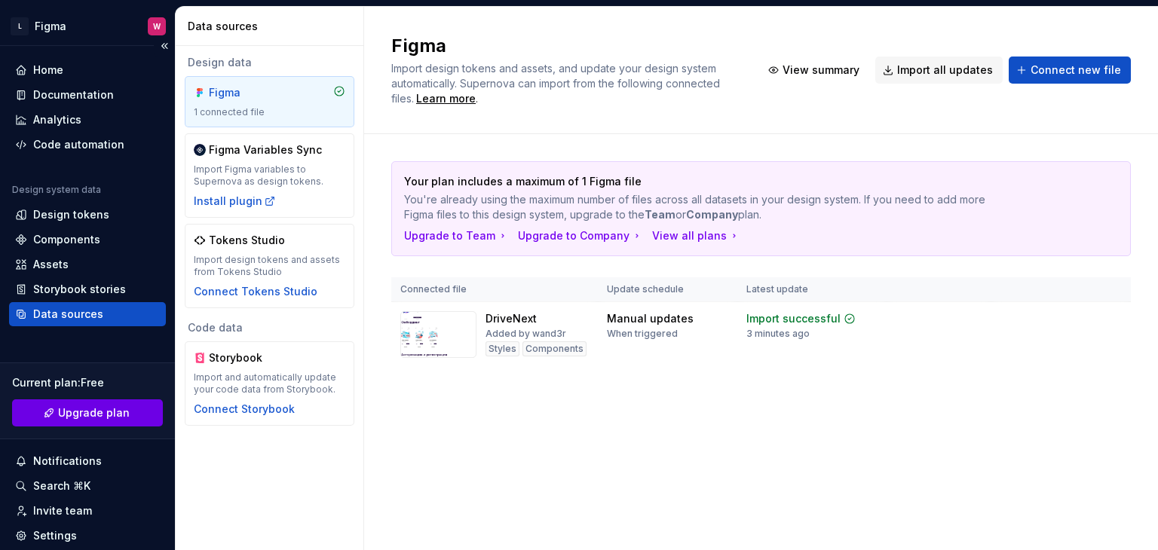
scroll to position [99, 0]
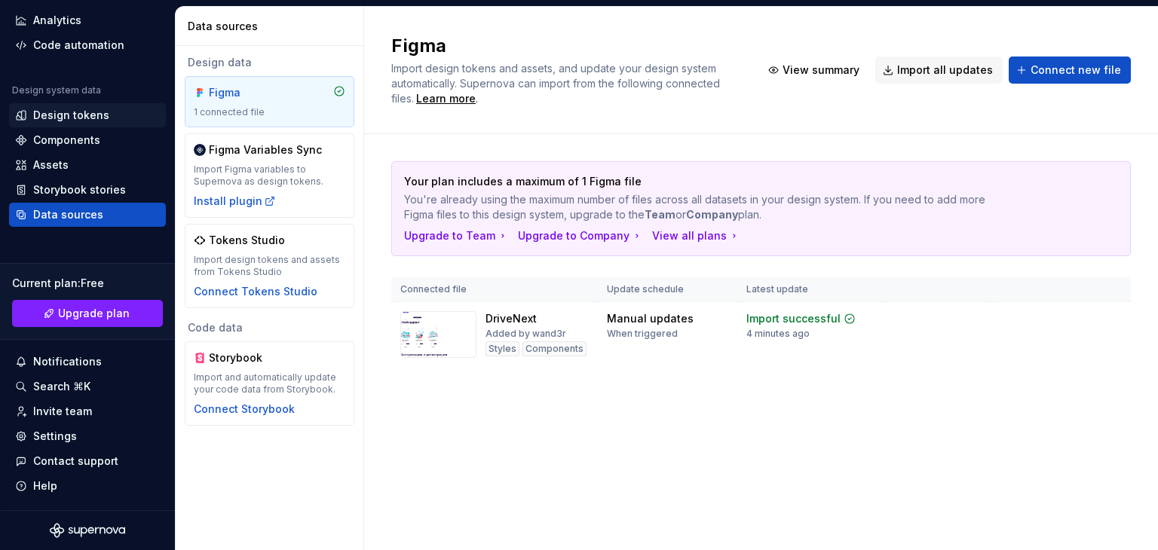
click at [87, 111] on div "Design tokens" at bounding box center [71, 115] width 76 height 15
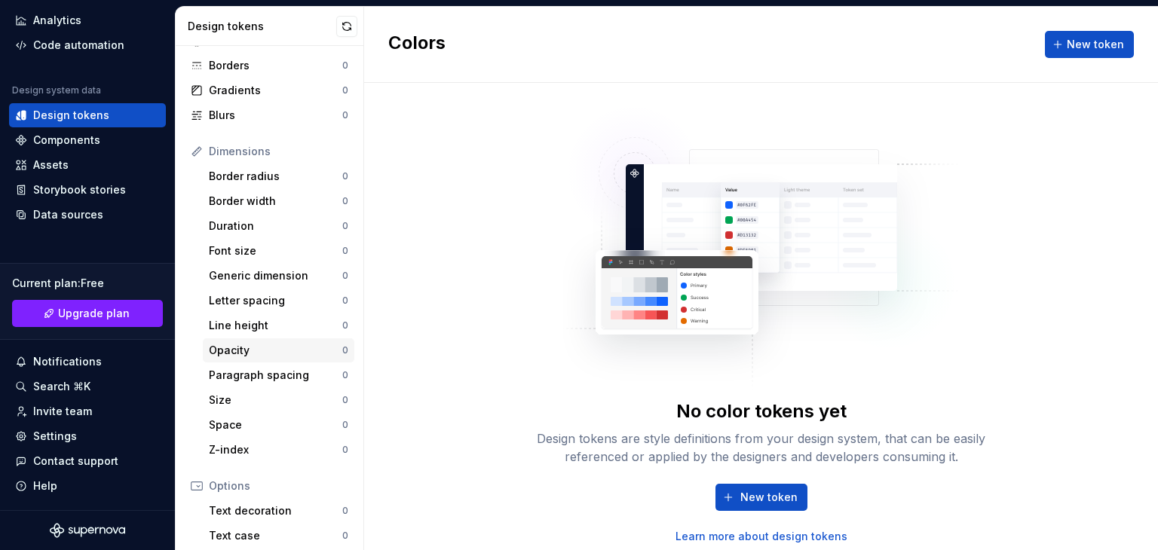
scroll to position [101, 0]
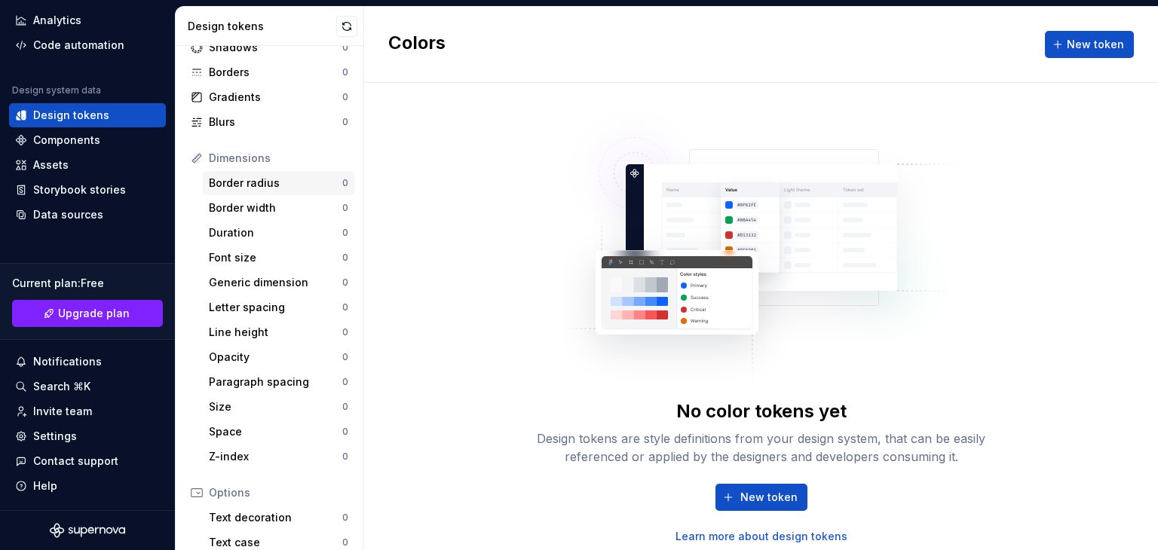
click at [239, 185] on div "Border radius" at bounding box center [275, 183] width 133 height 15
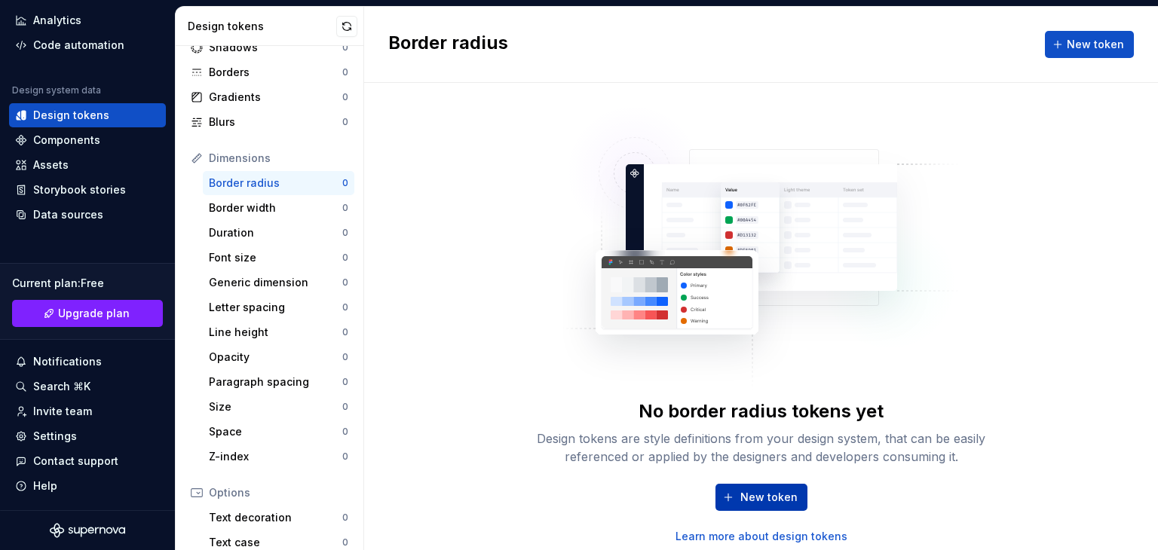
click at [737, 507] on button "New token" at bounding box center [761, 497] width 92 height 27
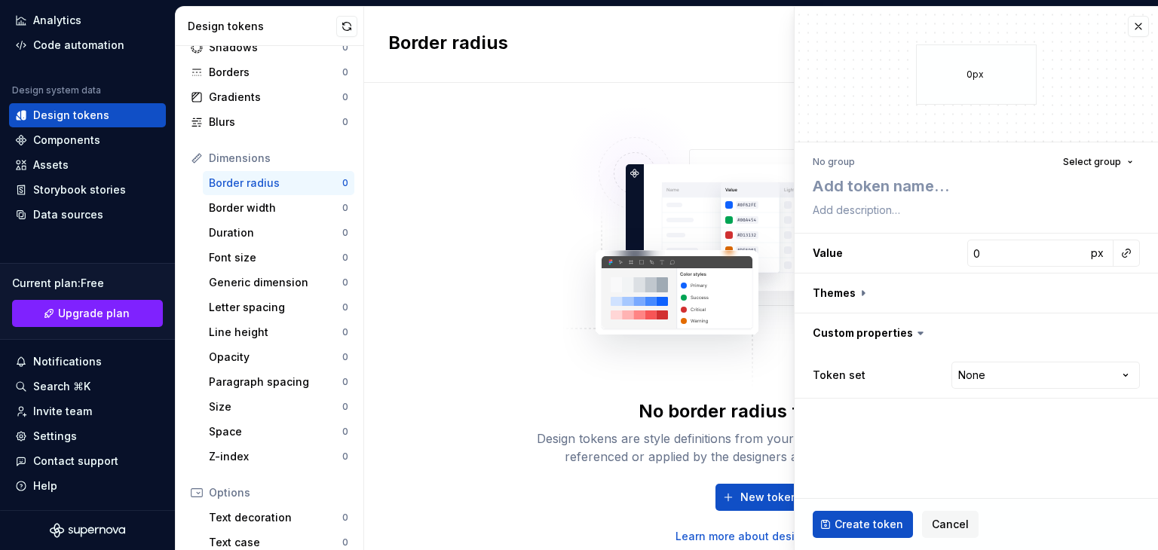
type textarea "*"
click at [535, 185] on div "No border radius tokens yet Design tokens are style definitions from your desig…" at bounding box center [761, 316] width 482 height 455
click at [1130, 25] on button "button" at bounding box center [1137, 26] width 21 height 21
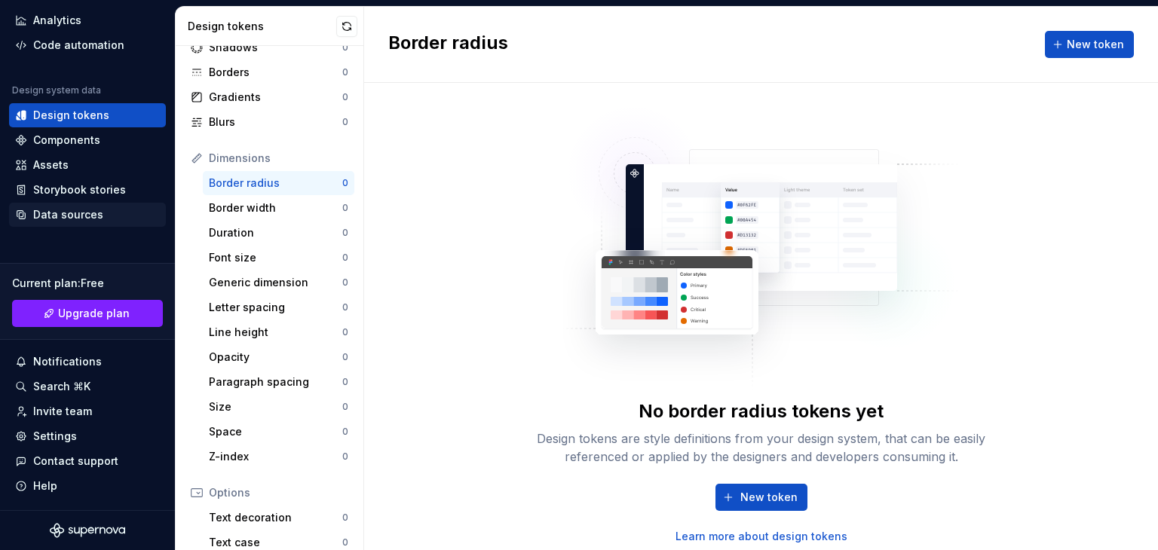
click at [76, 221] on div "Data sources" at bounding box center [68, 214] width 70 height 15
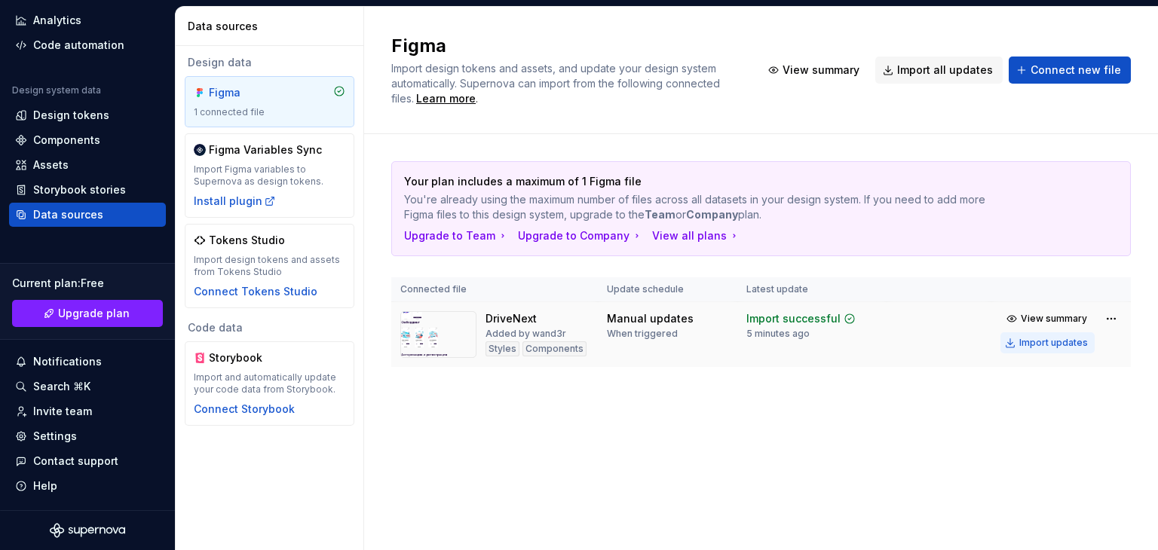
click at [1022, 344] on div "Import updates" at bounding box center [1053, 343] width 69 height 12
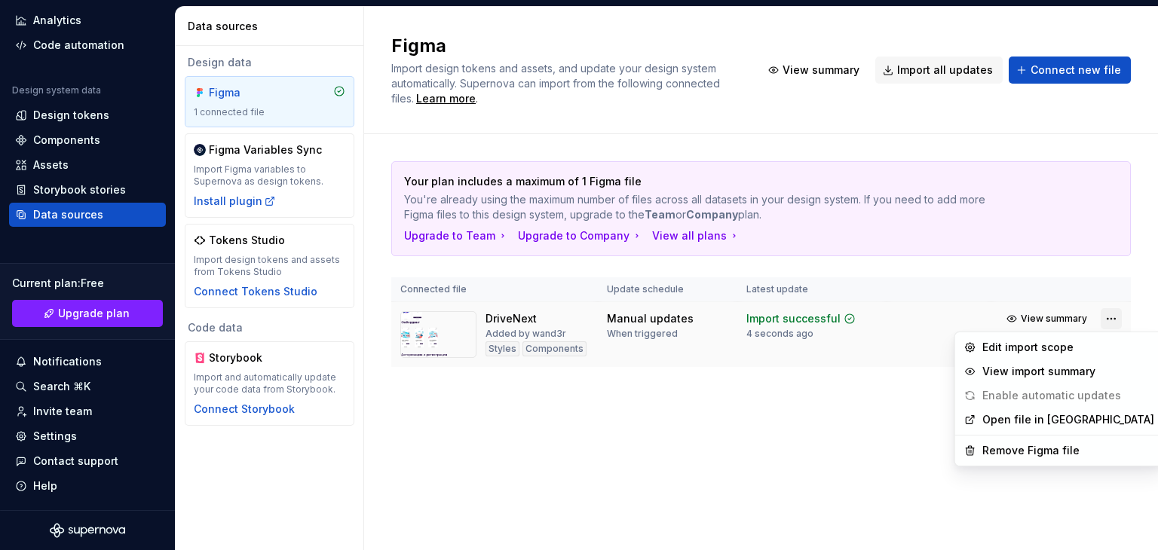
click at [1112, 317] on html "L Figma W Home Documentation Analytics Code automation Design system data Desig…" at bounding box center [579, 275] width 1158 height 550
click at [1078, 369] on div "View import summary" at bounding box center [1068, 371] width 172 height 15
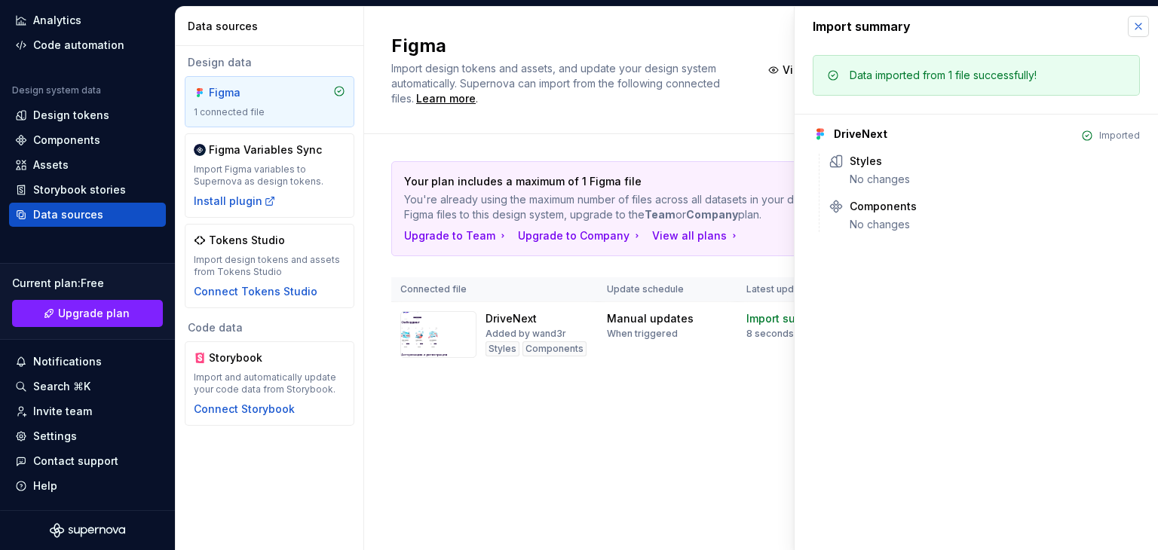
click at [1136, 29] on button "button" at bounding box center [1137, 26] width 21 height 21
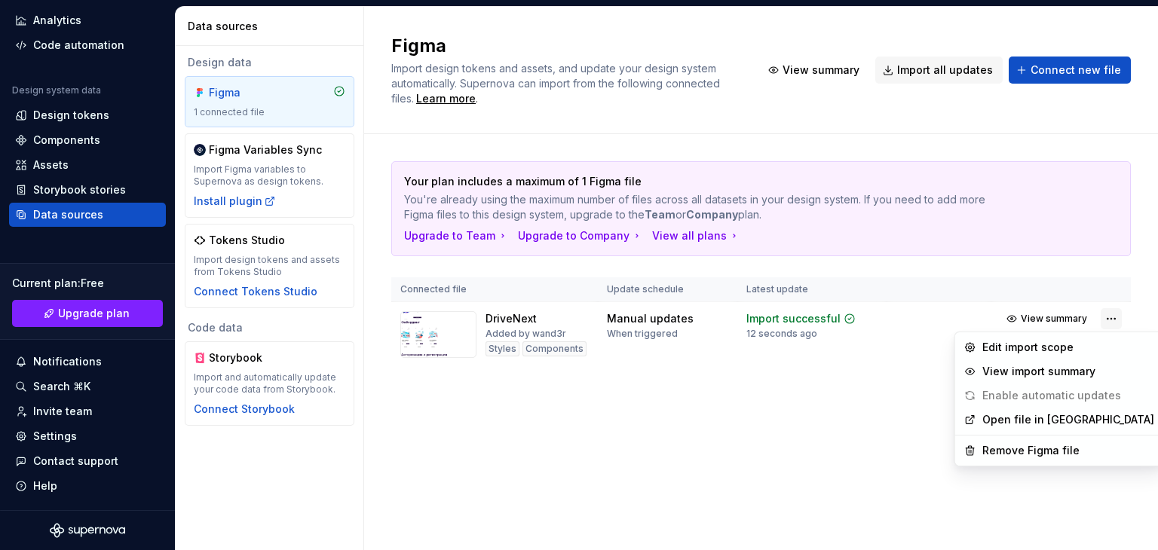
click at [1100, 323] on html "L Figma W Home Documentation Analytics Code automation Design system data Desig…" at bounding box center [579, 275] width 1158 height 550
click at [1065, 347] on div "Edit import scope" at bounding box center [1068, 347] width 172 height 15
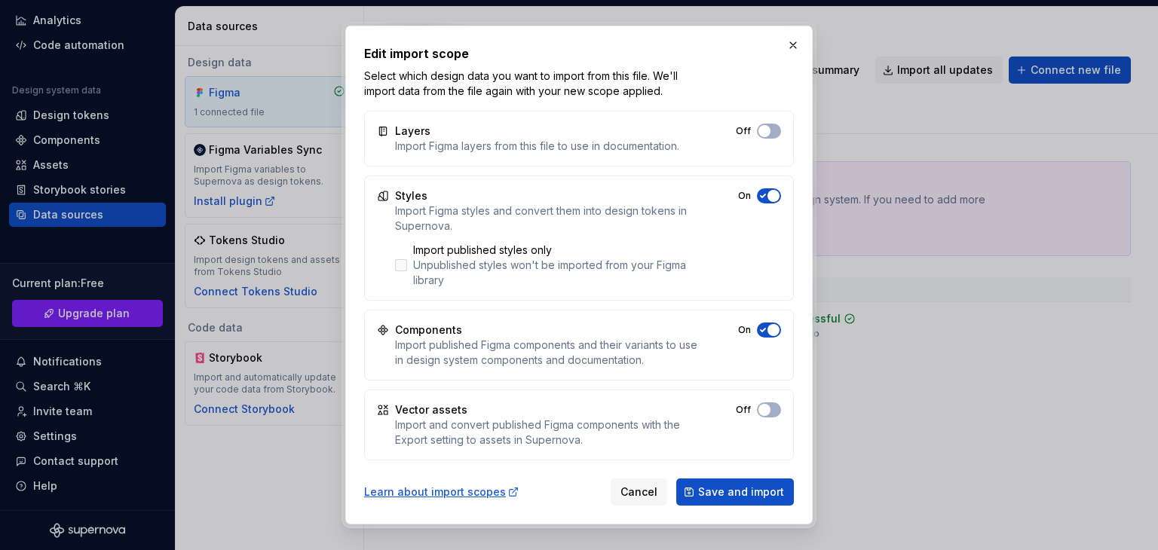
click at [402, 260] on div at bounding box center [401, 265] width 12 height 12
click at [401, 265] on icon at bounding box center [401, 265] width 0 height 0
click at [785, 47] on button "button" at bounding box center [792, 45] width 21 height 21
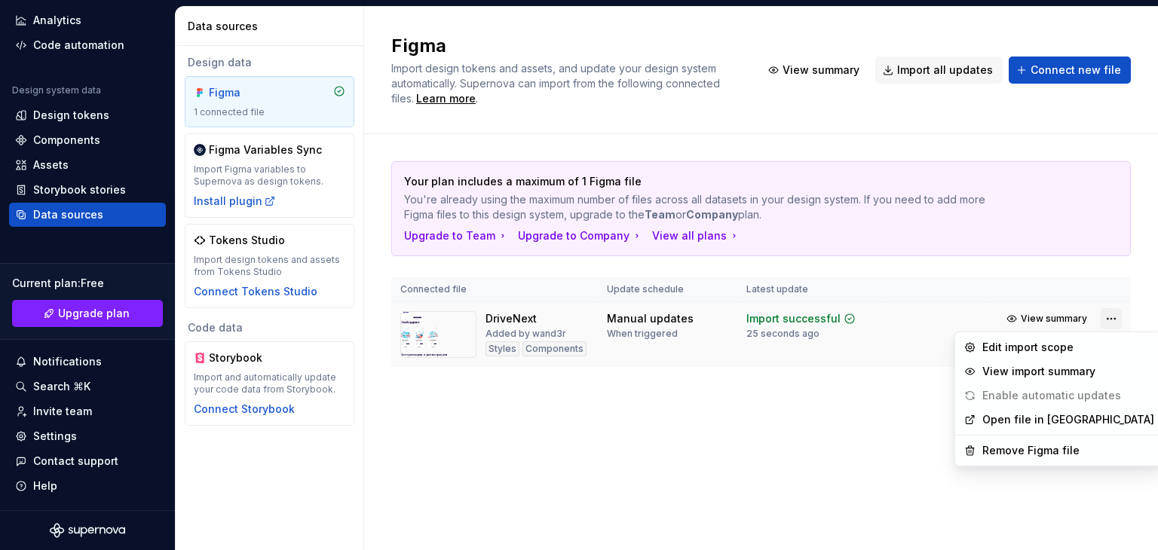
click at [1109, 320] on html "L Figma W Home Documentation Analytics Code automation Design system data Desig…" at bounding box center [579, 275] width 1158 height 550
click at [1026, 417] on link "Open file in [GEOGRAPHIC_DATA]" at bounding box center [1068, 419] width 172 height 15
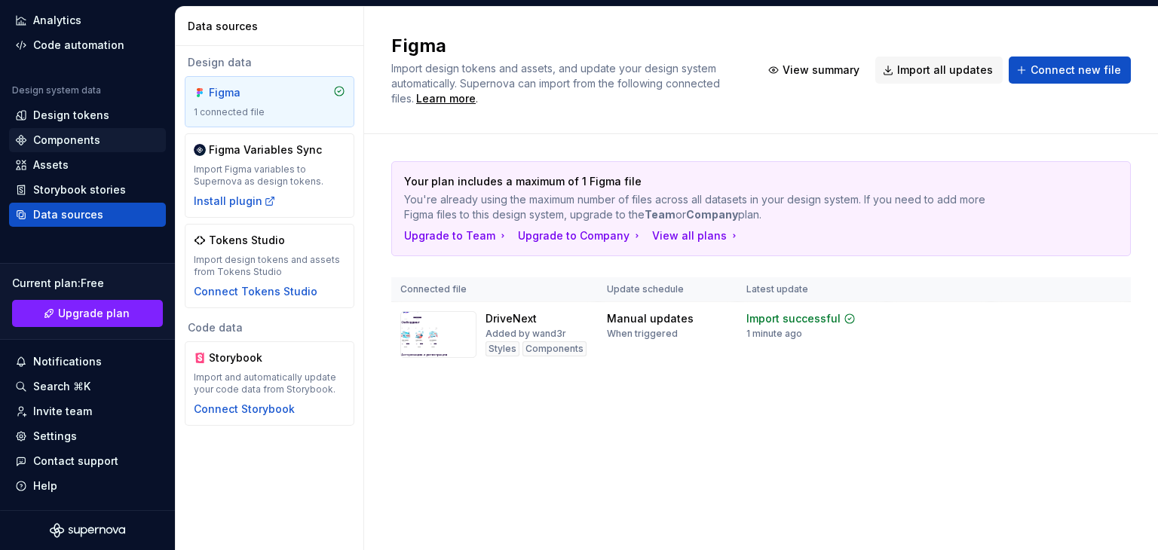
click at [79, 138] on div "Components" at bounding box center [66, 140] width 67 height 15
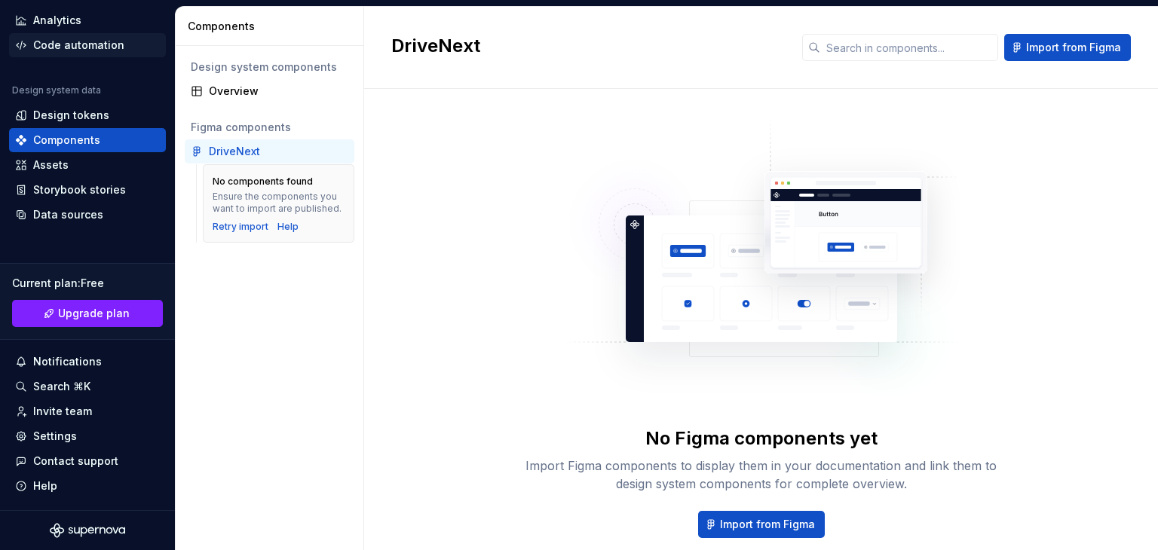
click at [80, 49] on div "Code automation" at bounding box center [78, 45] width 91 height 15
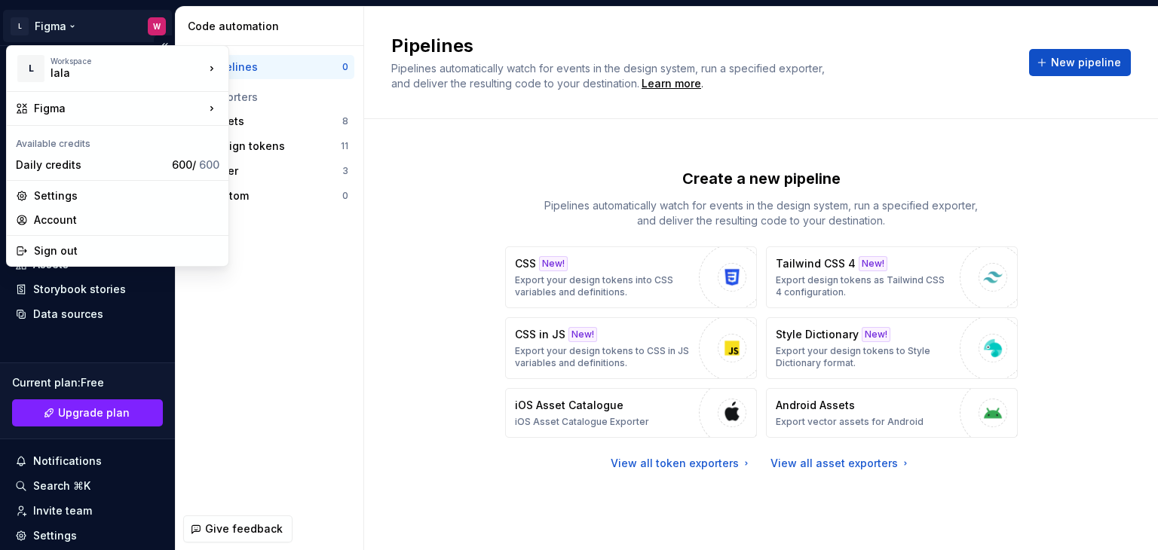
click at [76, 28] on html "L Figma W Home Documentation Analytics Code automation Design system data Desig…" at bounding box center [579, 275] width 1158 height 550
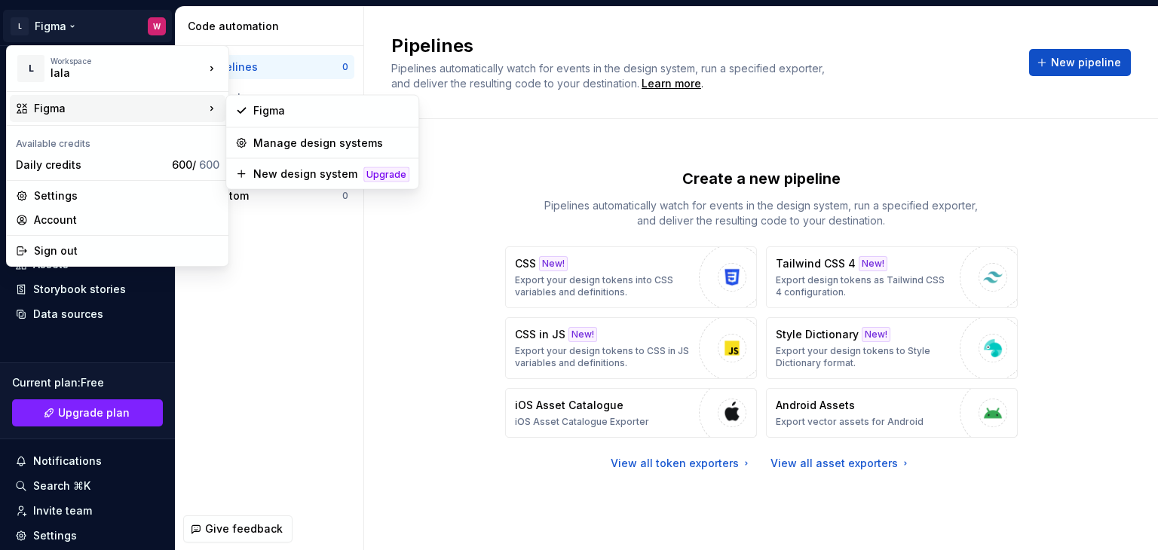
click at [83, 116] on div "Figma" at bounding box center [118, 108] width 216 height 27
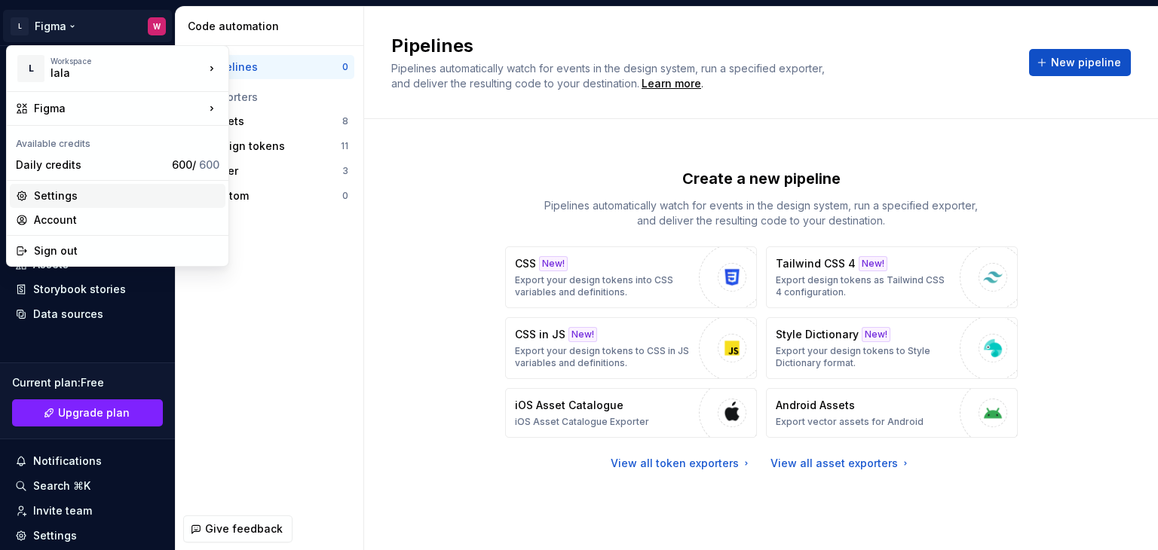
click at [60, 199] on div "Settings" at bounding box center [126, 195] width 185 height 15
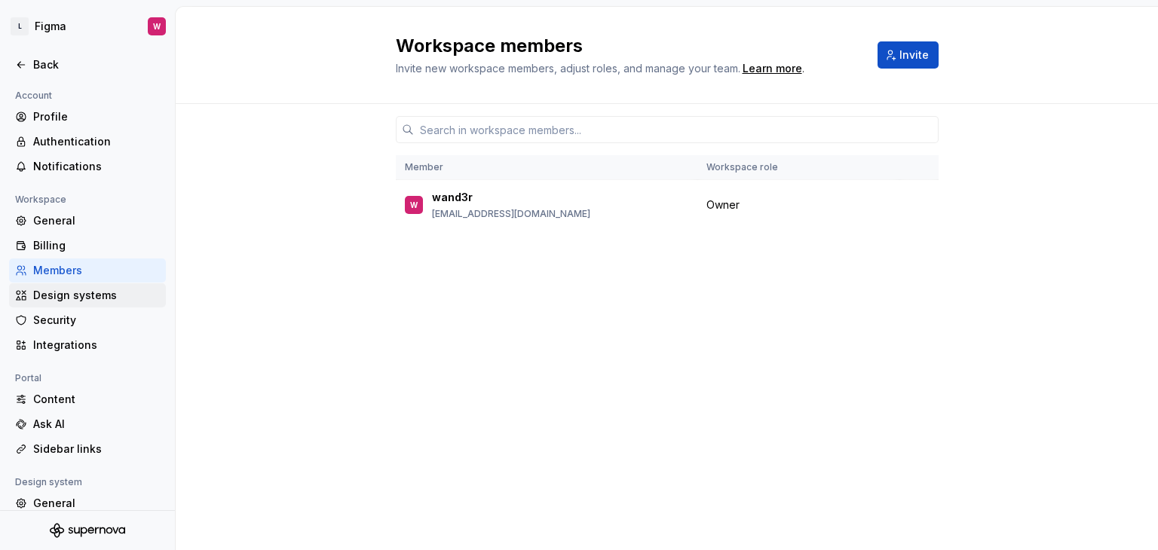
click at [85, 299] on div "Design systems" at bounding box center [96, 295] width 127 height 15
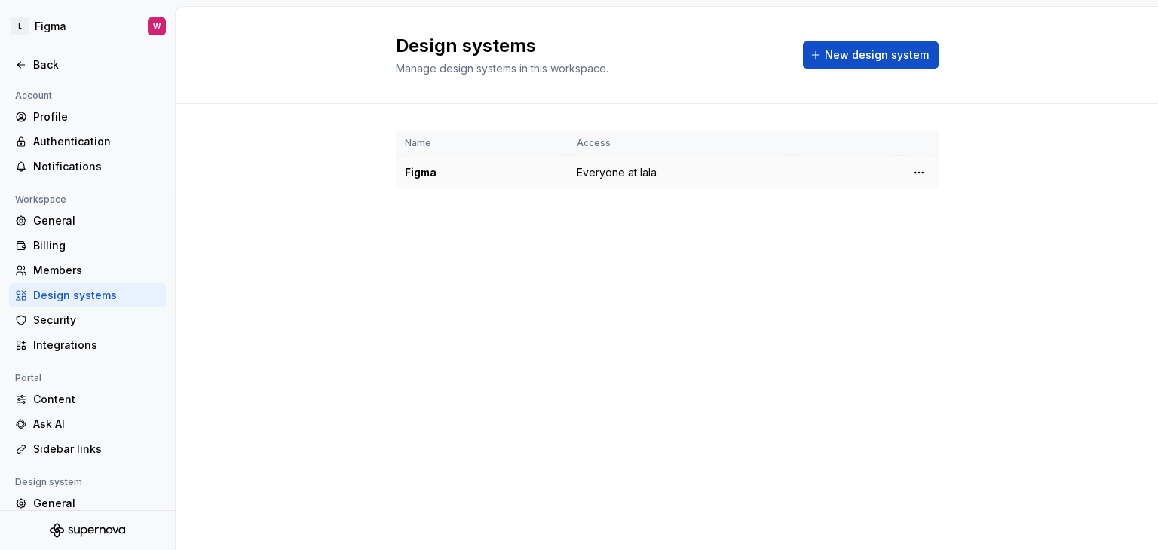
drag, startPoint x: 627, startPoint y: 170, endPoint x: 534, endPoint y: 179, distance: 93.8
click at [534, 179] on div "Figma" at bounding box center [482, 172] width 154 height 15
click at [913, 173] on html "L Figma W Back Account Profile Authentication Notifications Workspace General B…" at bounding box center [579, 275] width 1158 height 550
click at [933, 224] on div "Design system settings" at bounding box center [998, 225] width 173 height 24
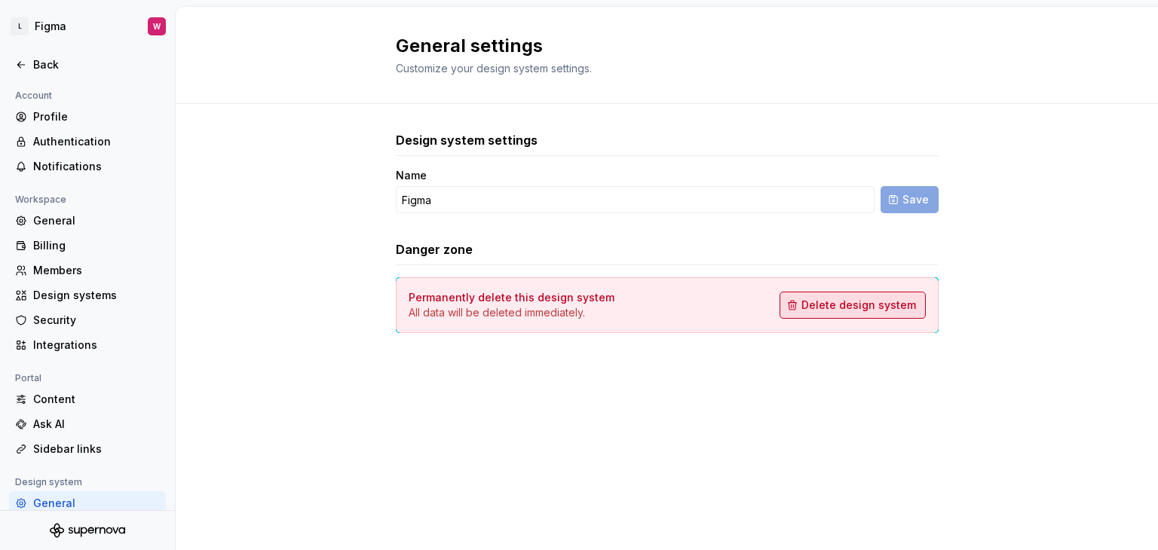
click at [824, 305] on span "Delete design system" at bounding box center [858, 305] width 115 height 15
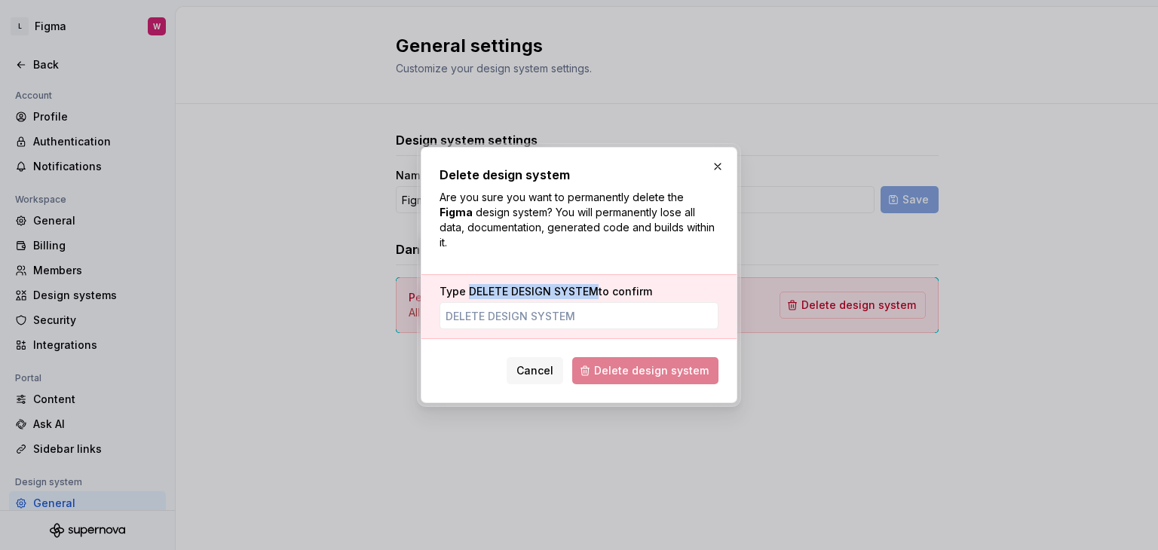
drag, startPoint x: 466, startPoint y: 279, endPoint x: 592, endPoint y: 288, distance: 126.2
click at [592, 288] on span "DELETE DESIGN SYSTEM" at bounding box center [534, 291] width 130 height 13
copy span "DELETE DESIGN SYSTEM"
click at [558, 310] on input "Type DELETE DESIGN SYSTEM to confirm" at bounding box center [578, 315] width 279 height 27
paste input "DELETE DESIGN SYSTEM"
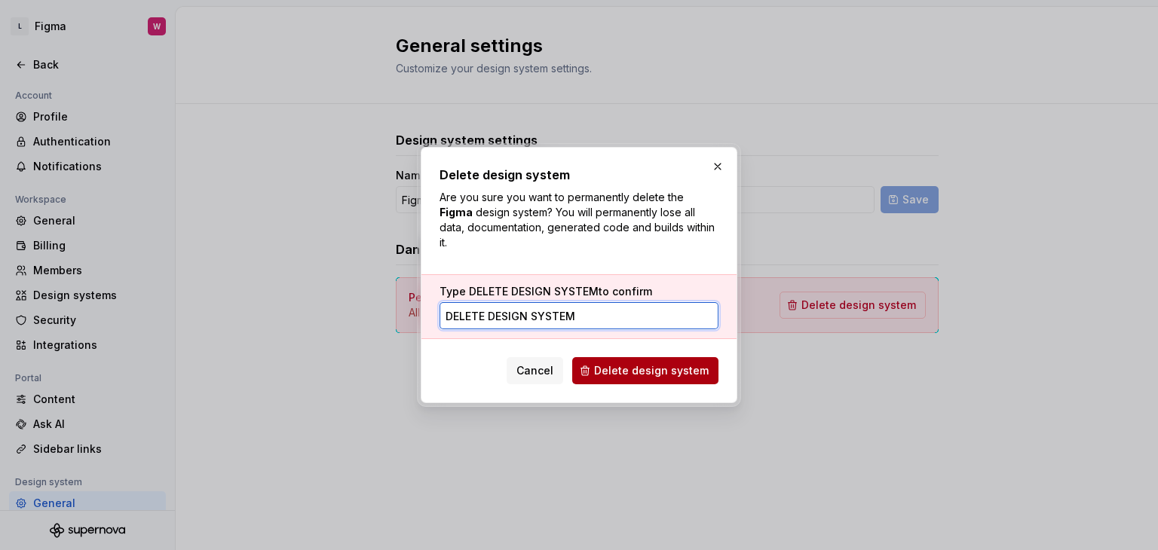
type input "DELETE DESIGN SYSTEM"
click at [628, 363] on span "Delete design system" at bounding box center [651, 370] width 115 height 15
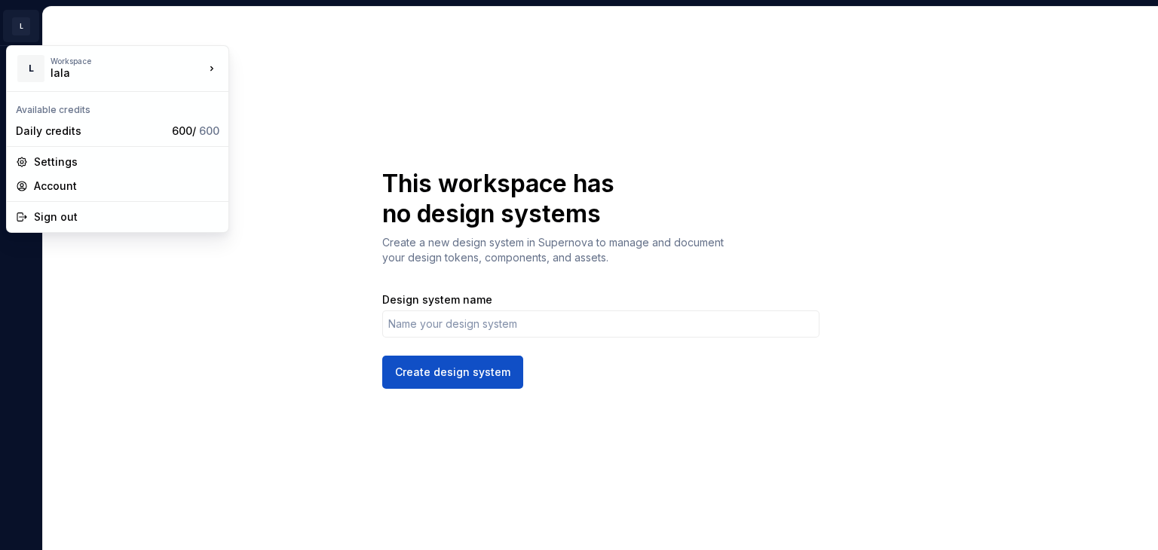
click at [21, 19] on html "[PERSON_NAME] This workspace has no design systems Create a new design system i…" at bounding box center [579, 275] width 1158 height 550
click at [51, 161] on div "Settings" at bounding box center [126, 161] width 185 height 15
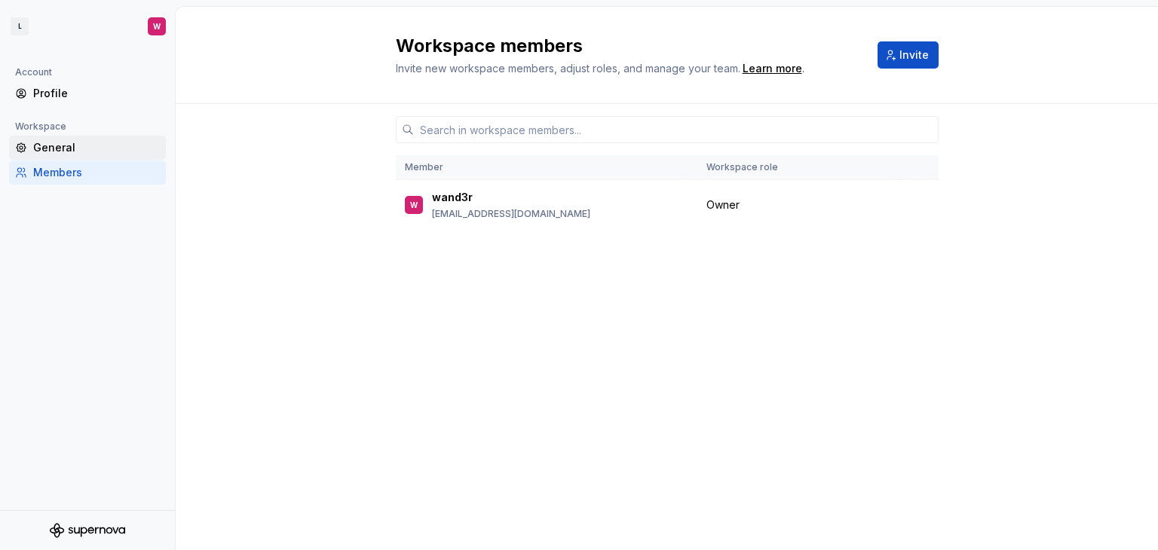
click at [44, 146] on div "General" at bounding box center [96, 147] width 127 height 15
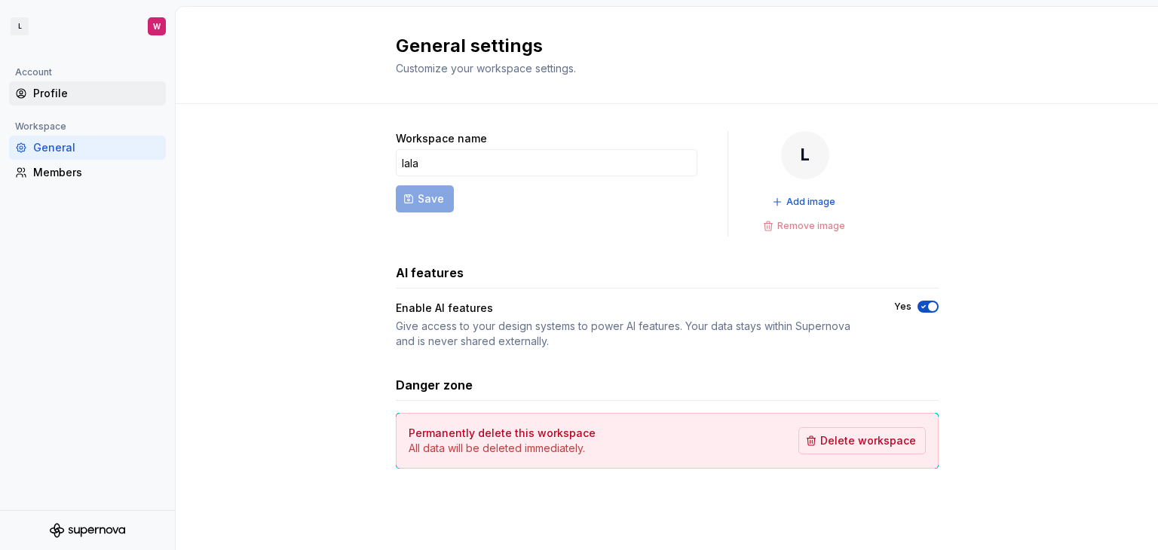
click at [46, 93] on div "Profile" at bounding box center [96, 93] width 127 height 15
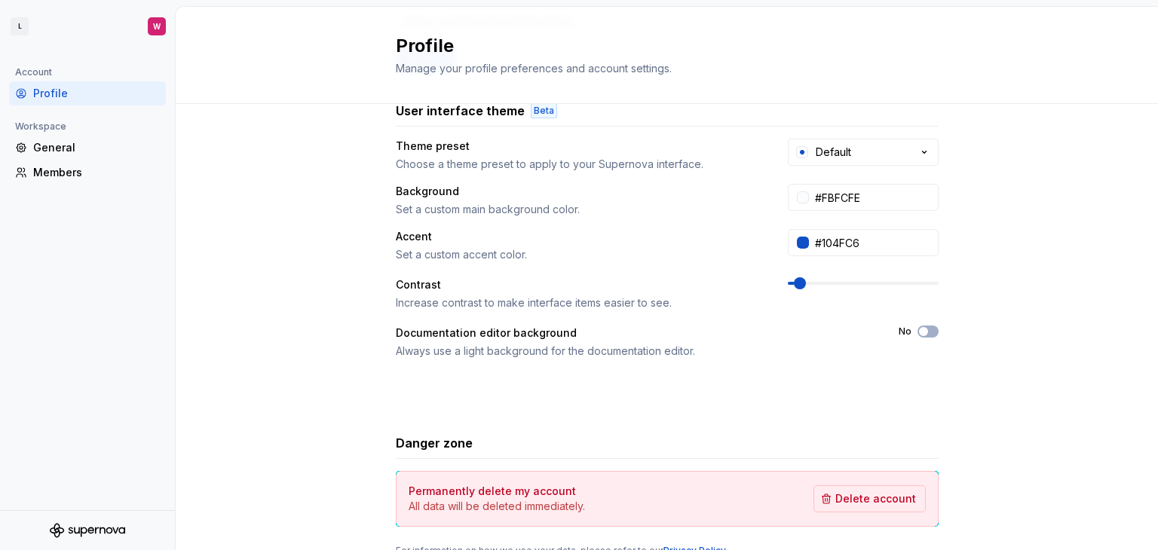
scroll to position [314, 0]
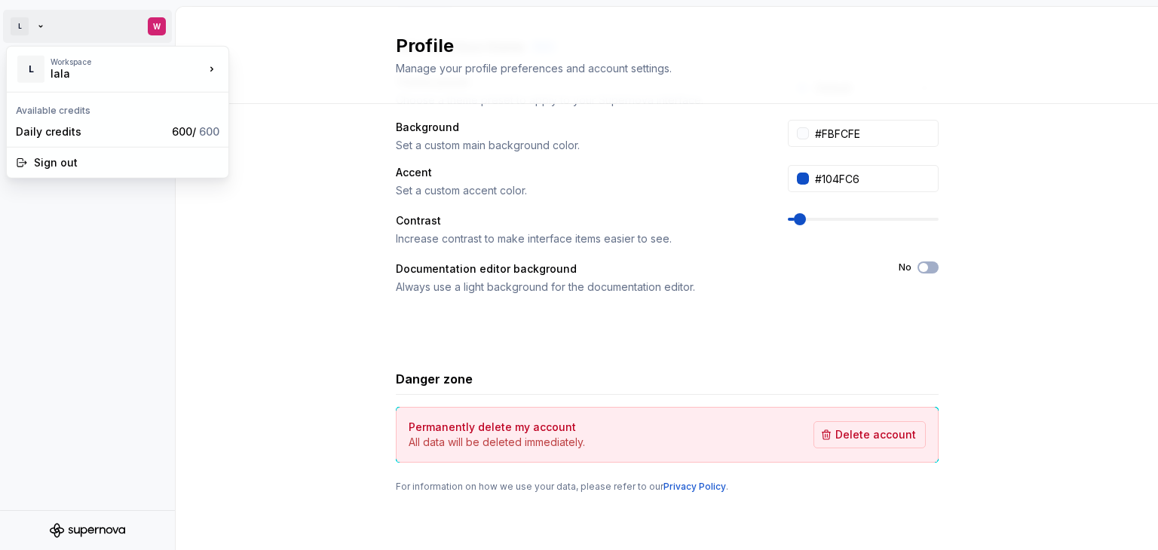
click at [164, 31] on html "[PERSON_NAME] Account Profile Workspace General Members Profile Manage your pro…" at bounding box center [579, 275] width 1158 height 550
click at [319, 175] on html "[PERSON_NAME] Account Profile Workspace General Members Profile Manage your pro…" at bounding box center [579, 275] width 1158 height 550
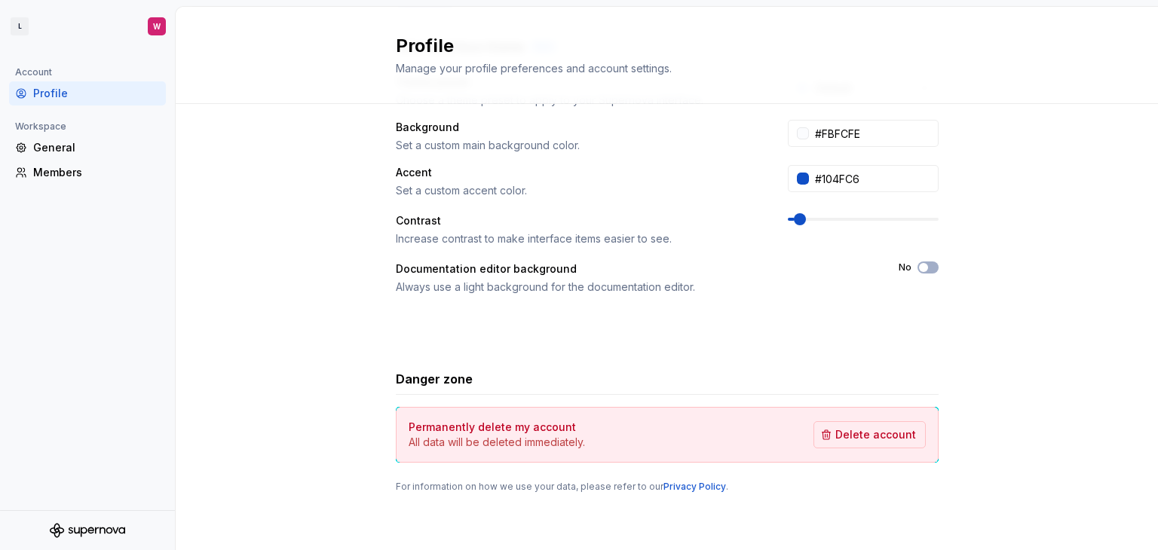
scroll to position [0, 0]
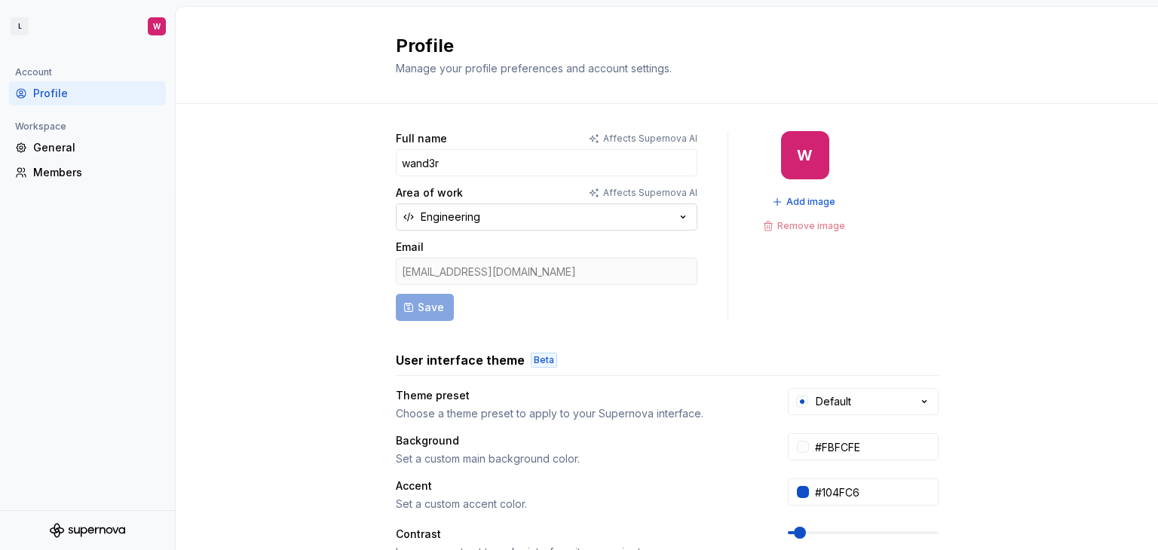
click at [455, 218] on div "Engineering" at bounding box center [451, 217] width 60 height 15
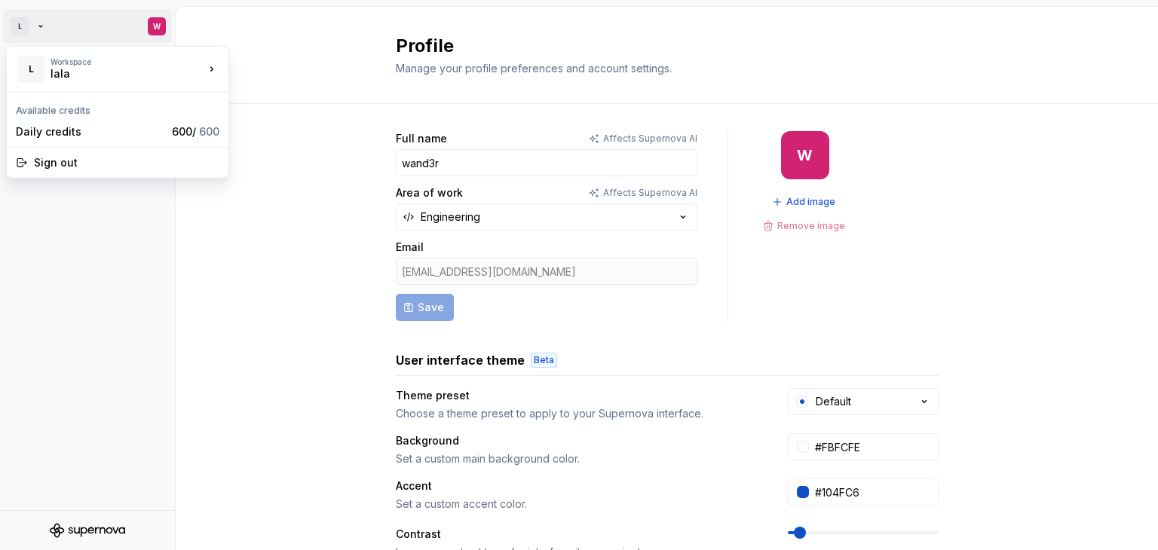
click at [73, 26] on html "[PERSON_NAME] Account Profile Workspace General Members Profile Manage your pro…" at bounding box center [579, 275] width 1158 height 550
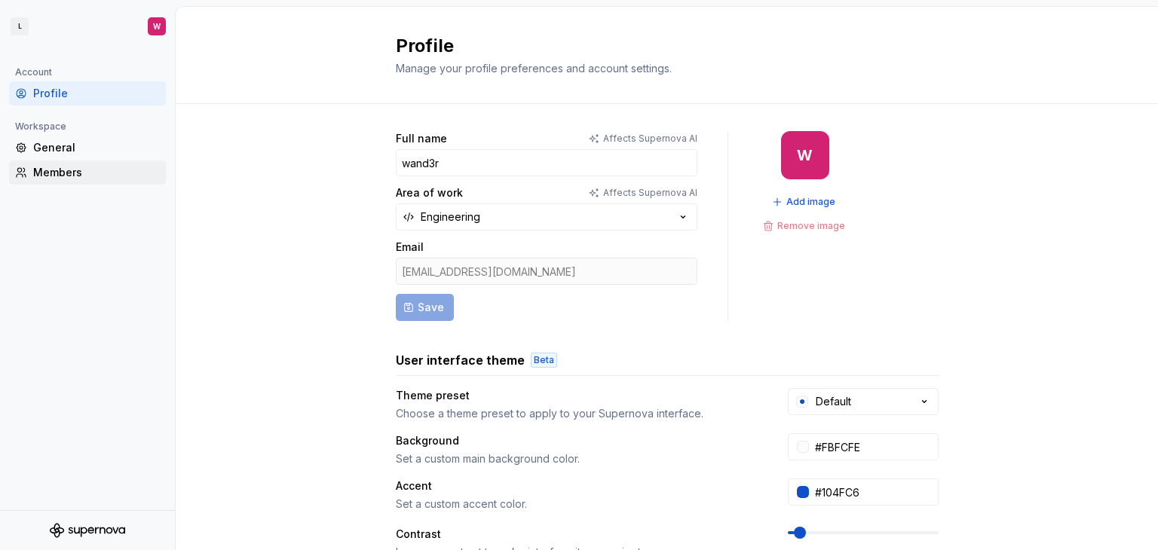
click at [90, 165] on div "Members" at bounding box center [96, 172] width 127 height 15
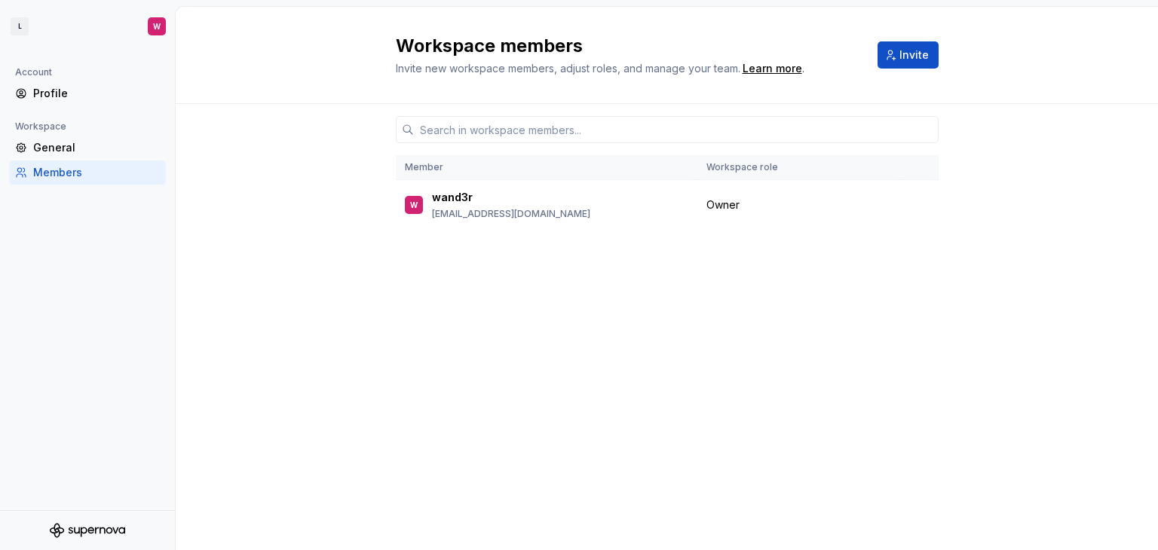
click at [94, 527] on icon "Supernova Logo" at bounding box center [87, 530] width 75 height 15
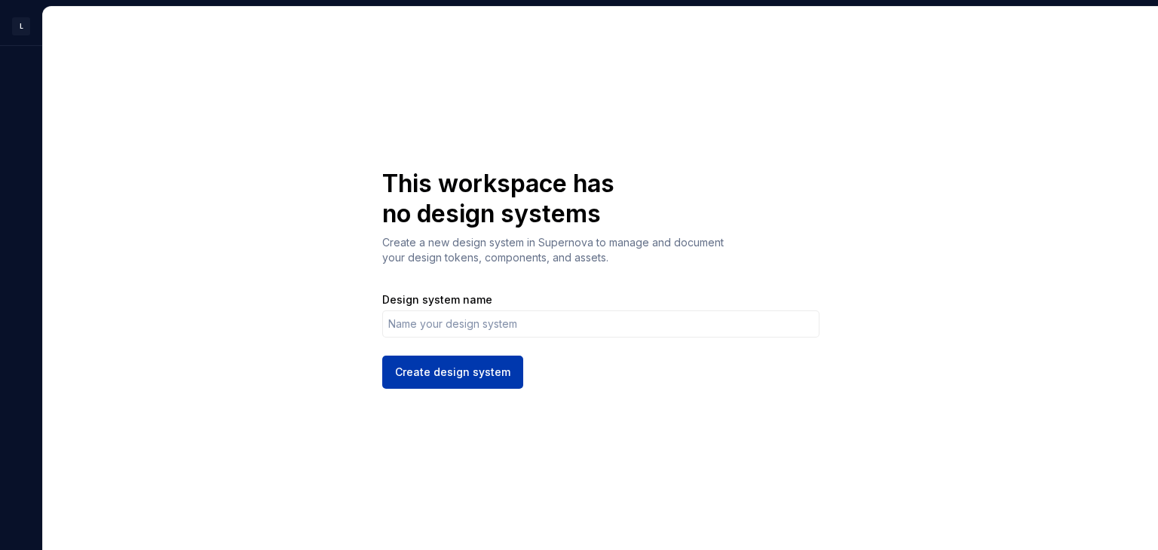
click at [419, 377] on span "Create design system" at bounding box center [452, 372] width 115 height 15
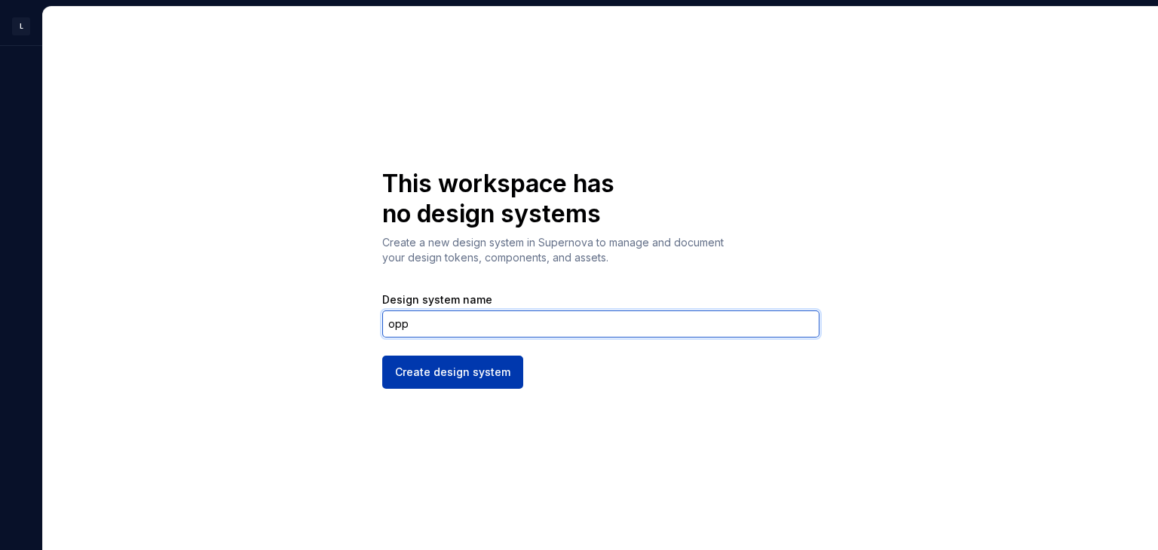
type input "opp"
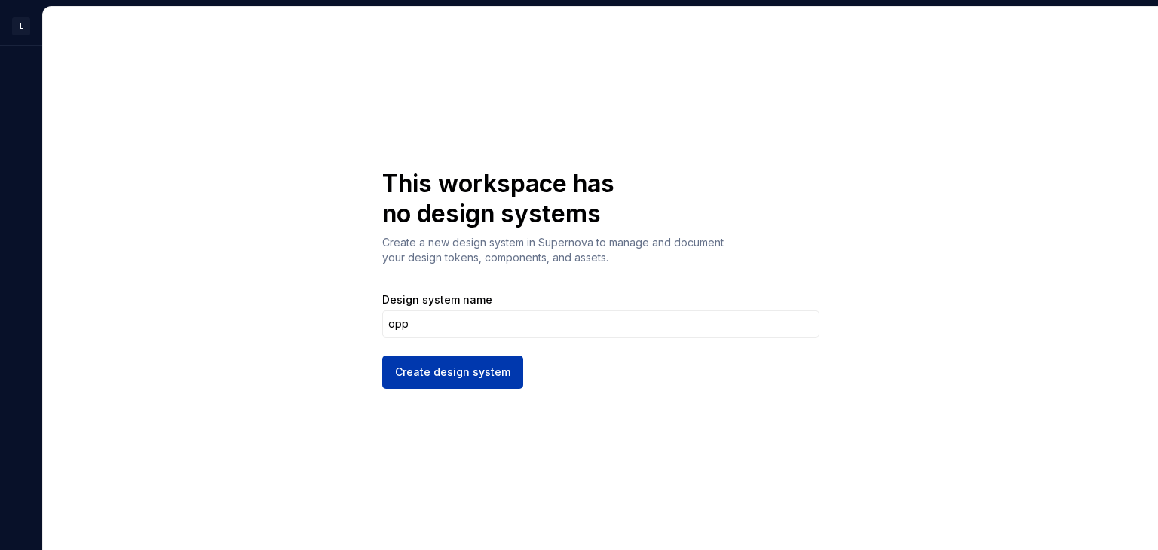
click at [457, 376] on span "Create design system" at bounding box center [452, 372] width 115 height 15
